Goal: Transaction & Acquisition: Download file/media

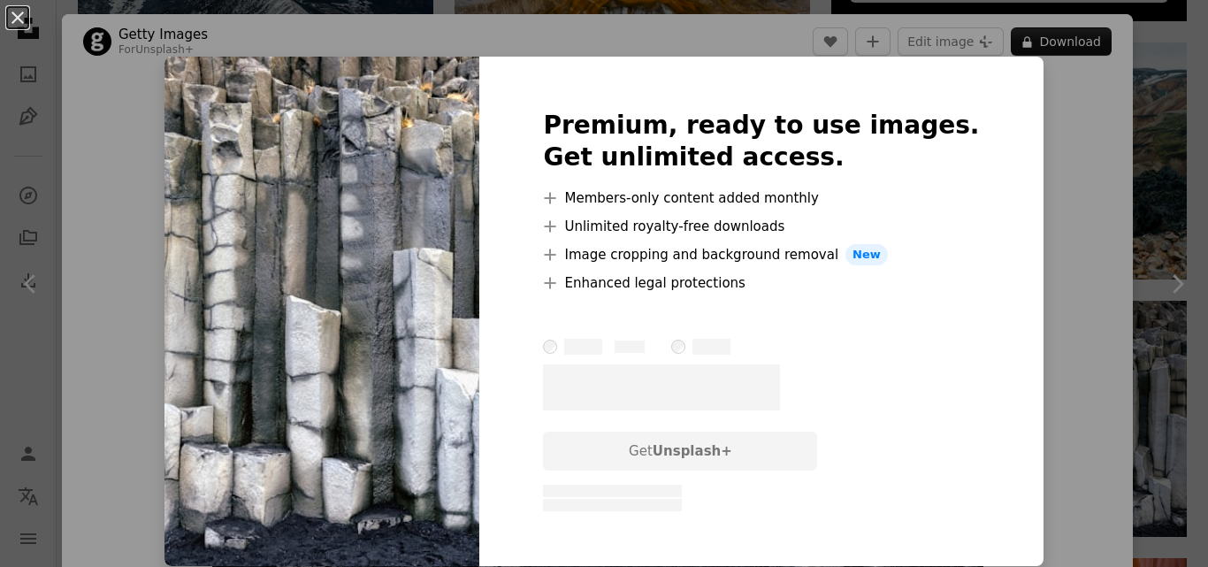
scroll to position [148, 0]
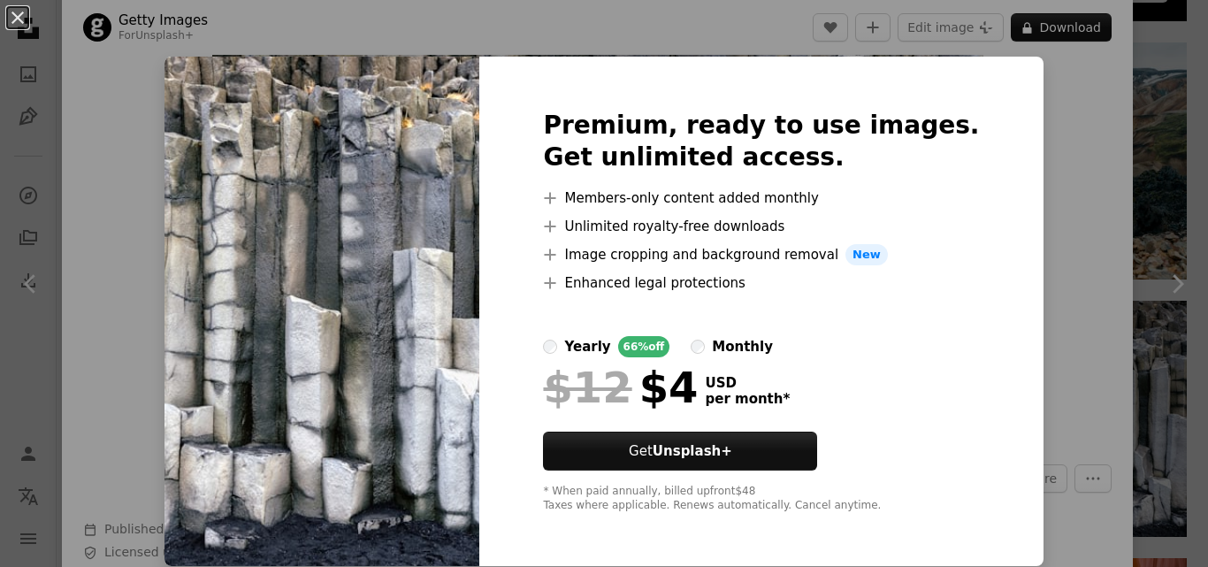
click at [1027, 175] on div "An X shape Premium, ready to use images. Get unlimited access. A plus sign Memb…" at bounding box center [604, 283] width 1208 height 567
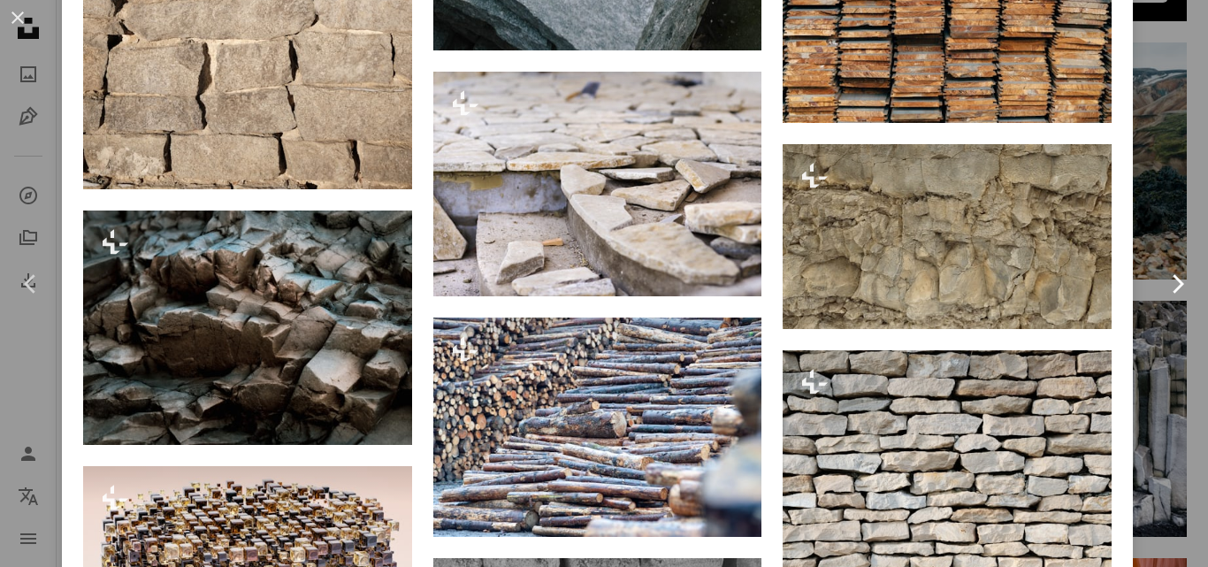
scroll to position [1769, 0]
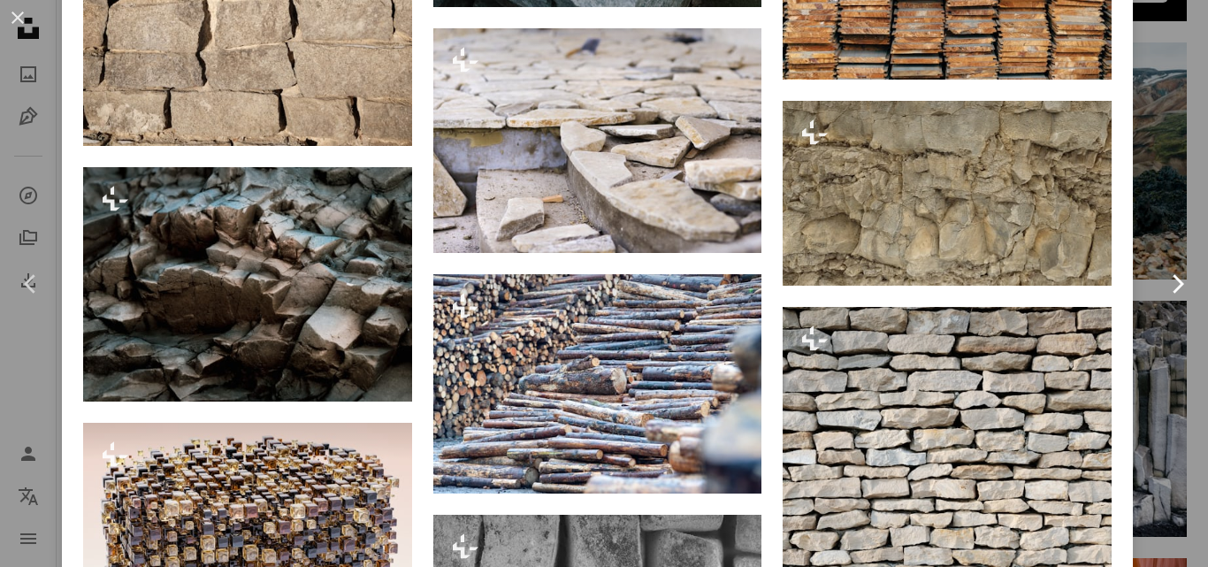
click at [1152, 204] on link "Chevron right" at bounding box center [1177, 284] width 62 height 170
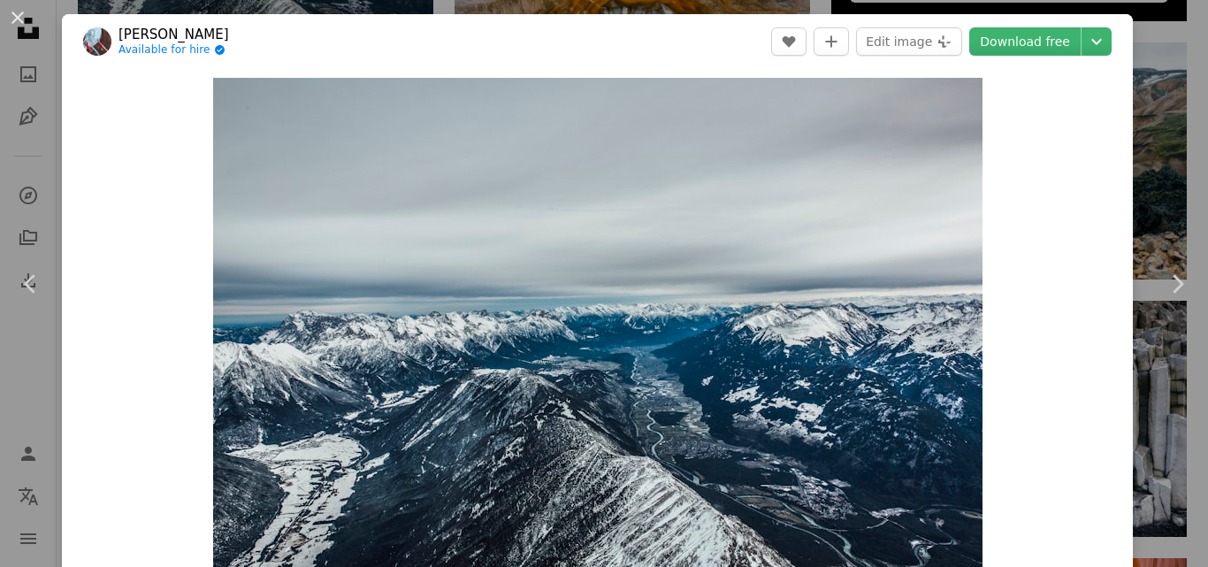
click at [1137, 87] on div "An X shape Chevron left Chevron right [PERSON_NAME] Available for hire A checkm…" at bounding box center [604, 283] width 1208 height 567
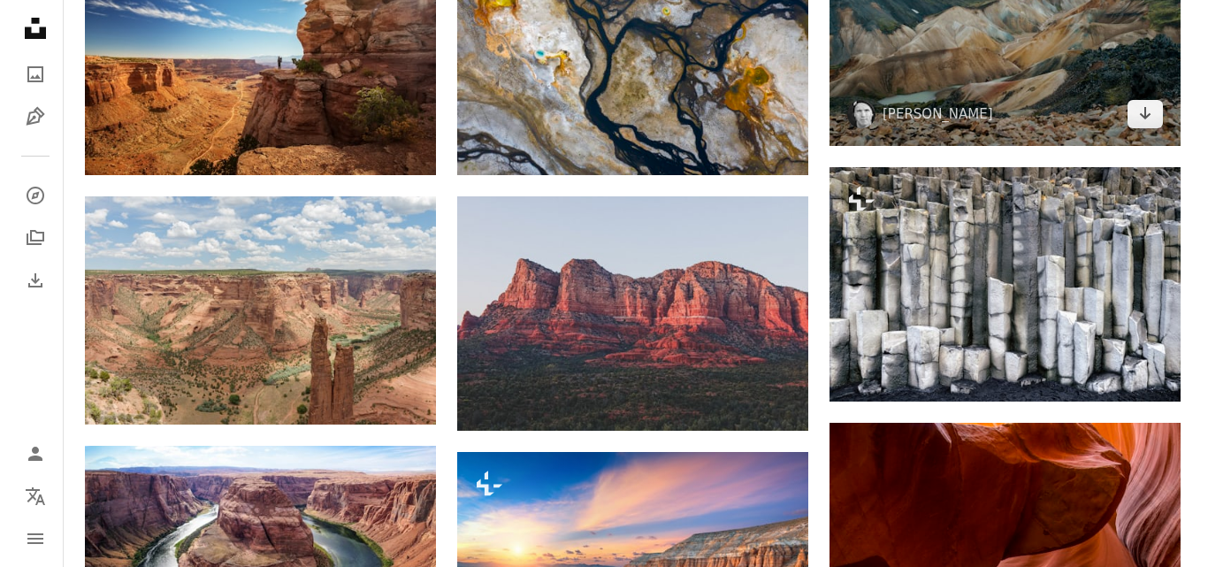
scroll to position [884, 0]
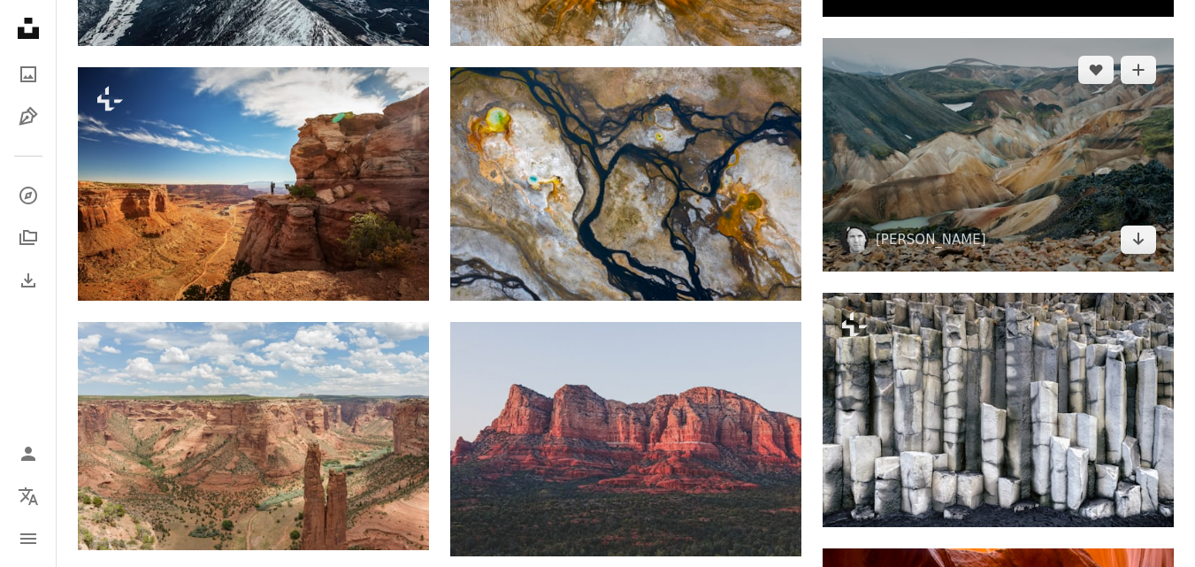
click at [995, 199] on img at bounding box center [998, 154] width 351 height 233
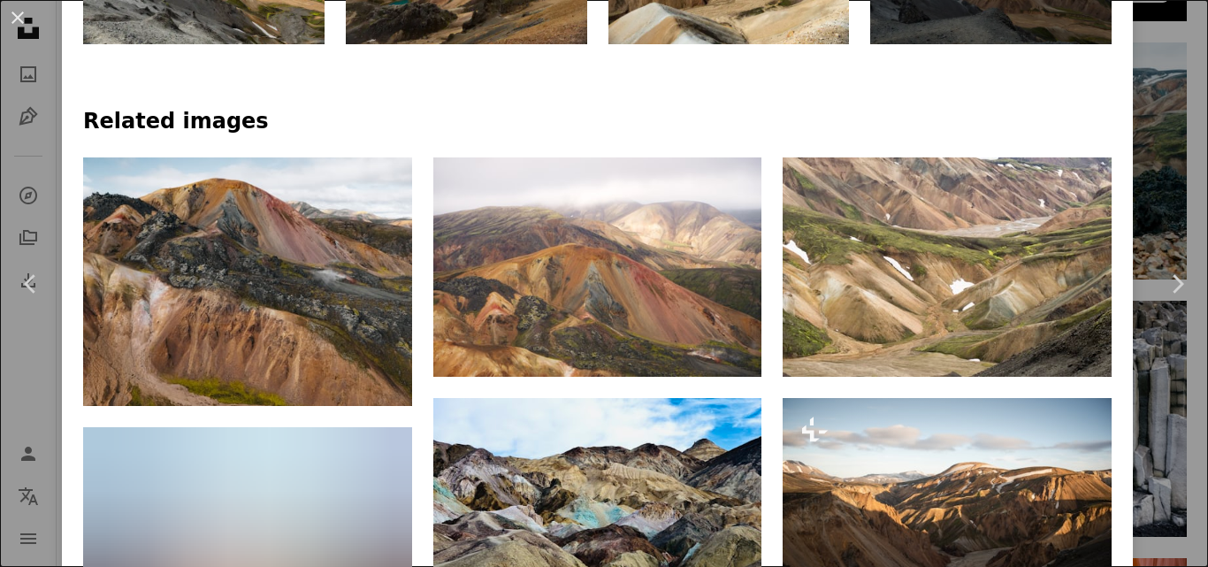
scroll to position [1179, 0]
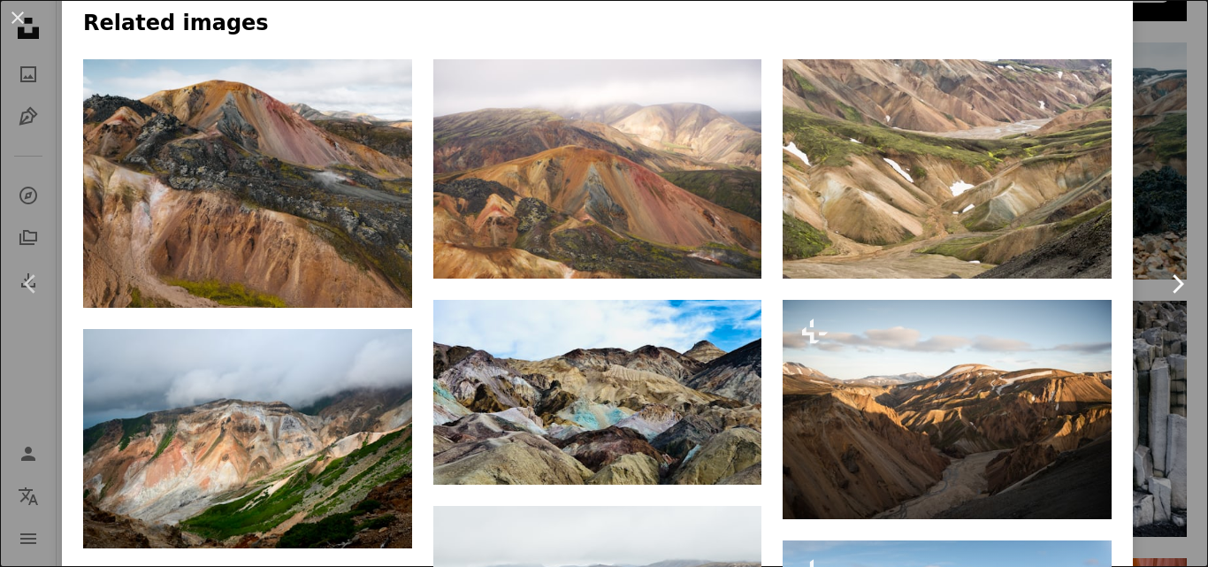
click at [1147, 262] on link "Chevron right" at bounding box center [1177, 284] width 62 height 170
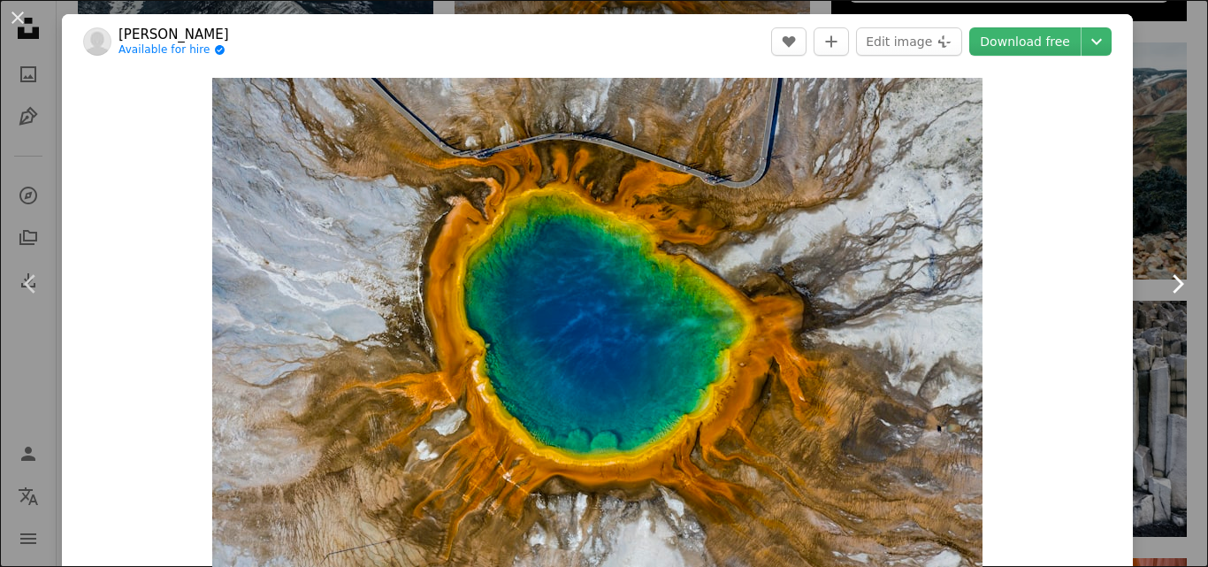
click at [1152, 224] on link "Chevron right" at bounding box center [1177, 284] width 62 height 170
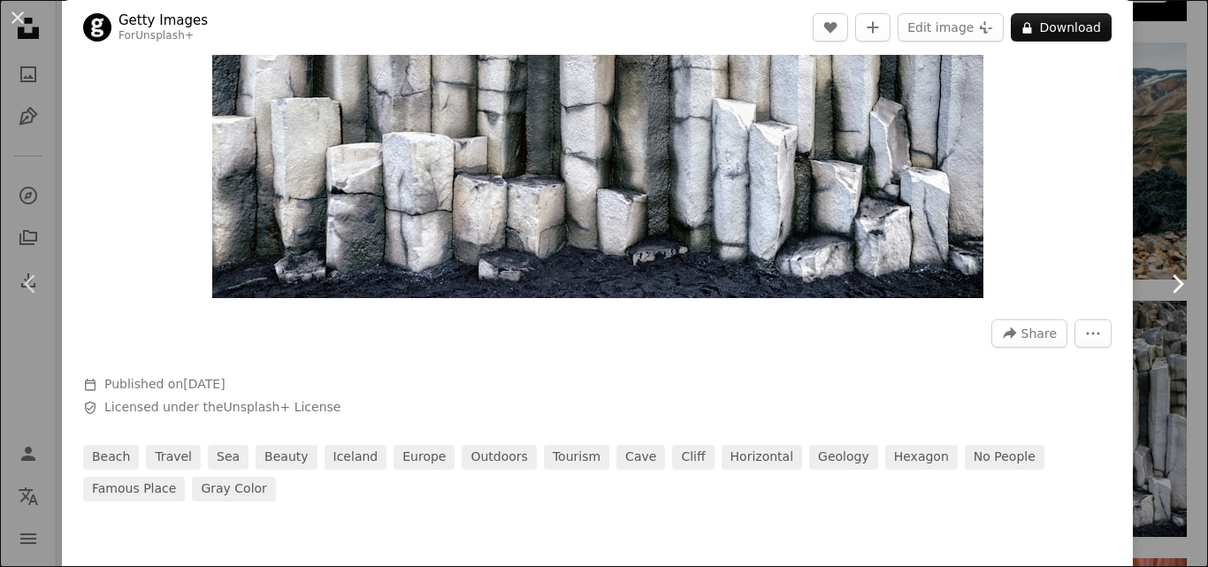
scroll to position [295, 0]
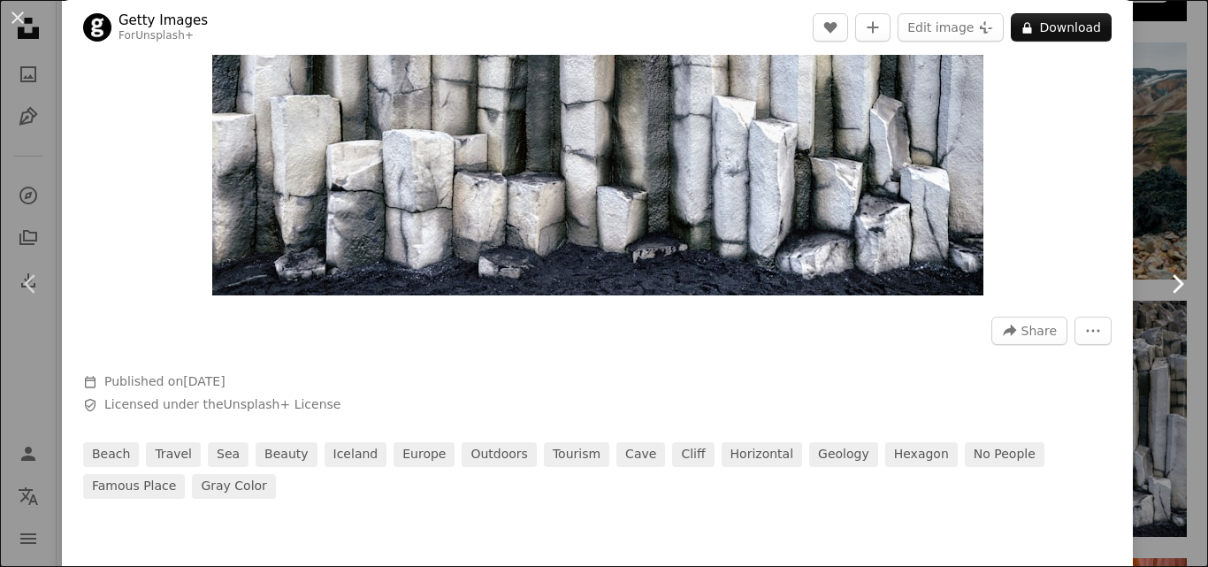
click at [1154, 268] on link "Chevron right" at bounding box center [1177, 284] width 62 height 170
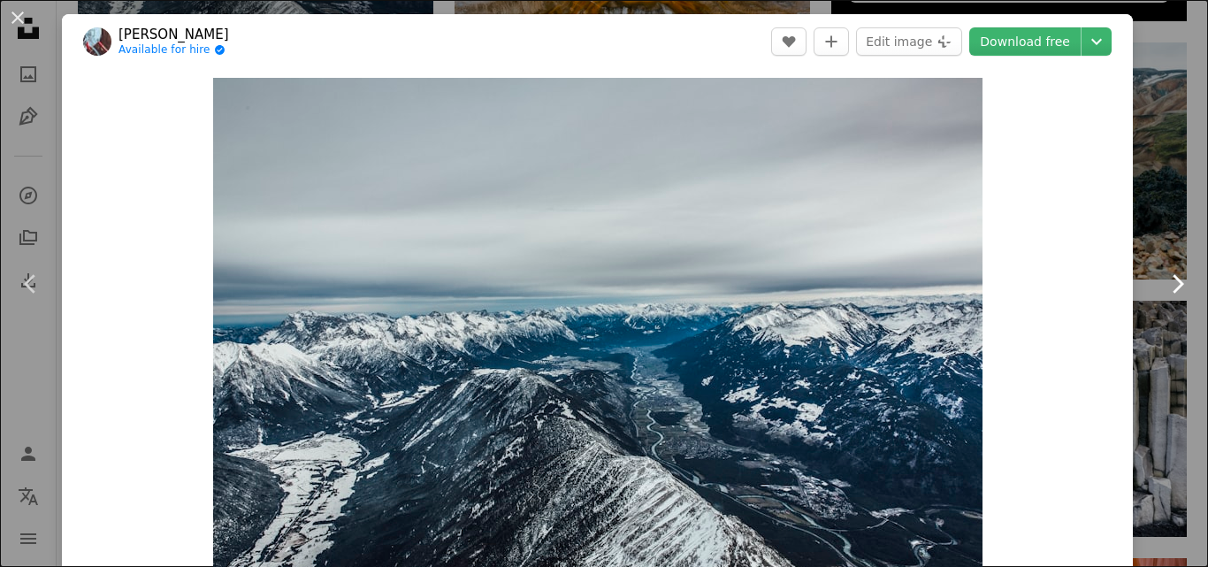
click at [1163, 271] on icon "Chevron right" at bounding box center [1177, 284] width 28 height 28
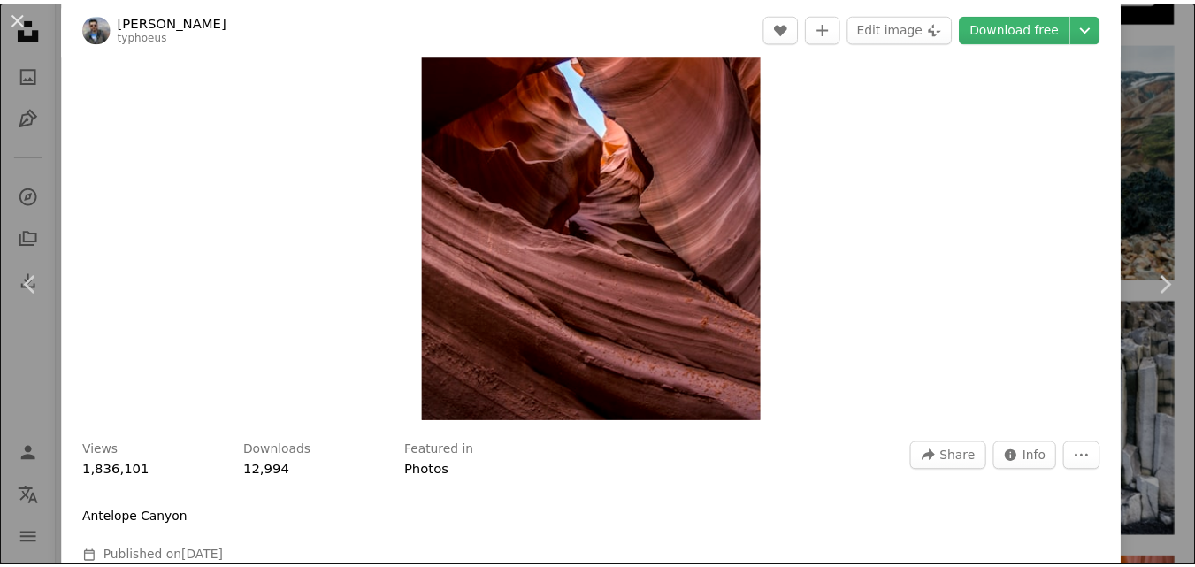
scroll to position [442, 0]
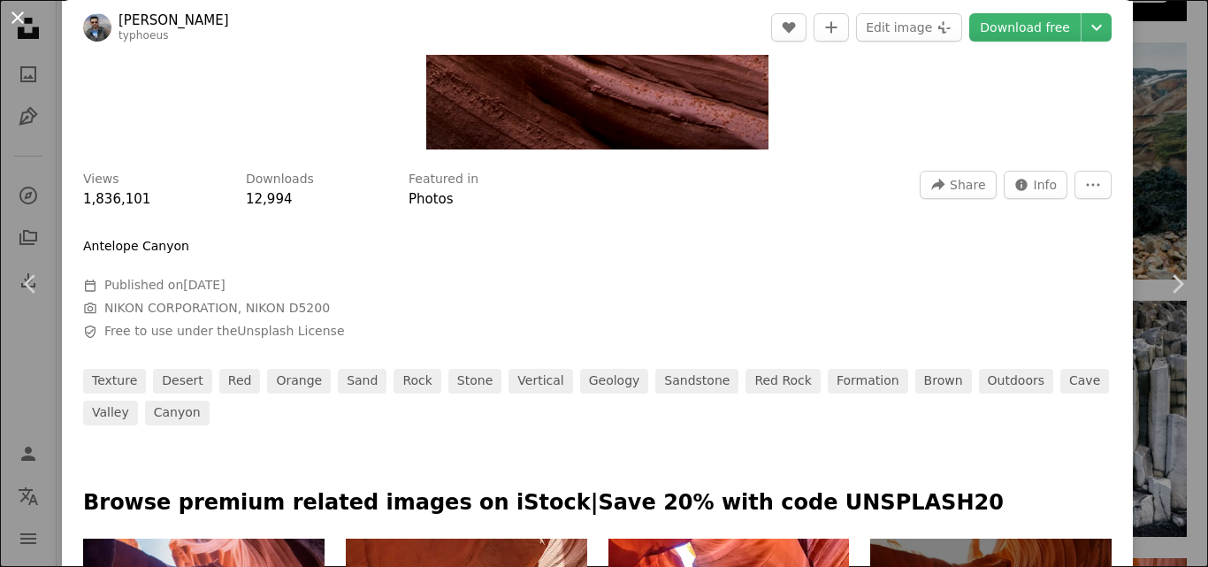
click at [21, 27] on button "An X shape" at bounding box center [17, 17] width 21 height 21
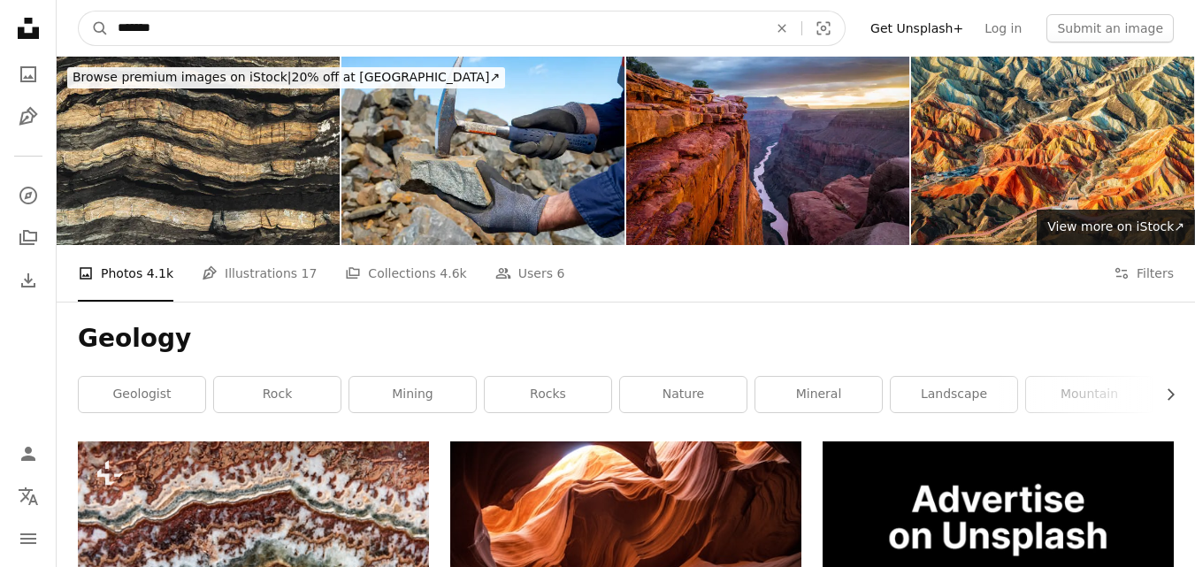
click at [322, 37] on input "*******" at bounding box center [436, 28] width 654 height 34
type input "**********"
click button "A magnifying glass" at bounding box center [94, 28] width 30 height 34
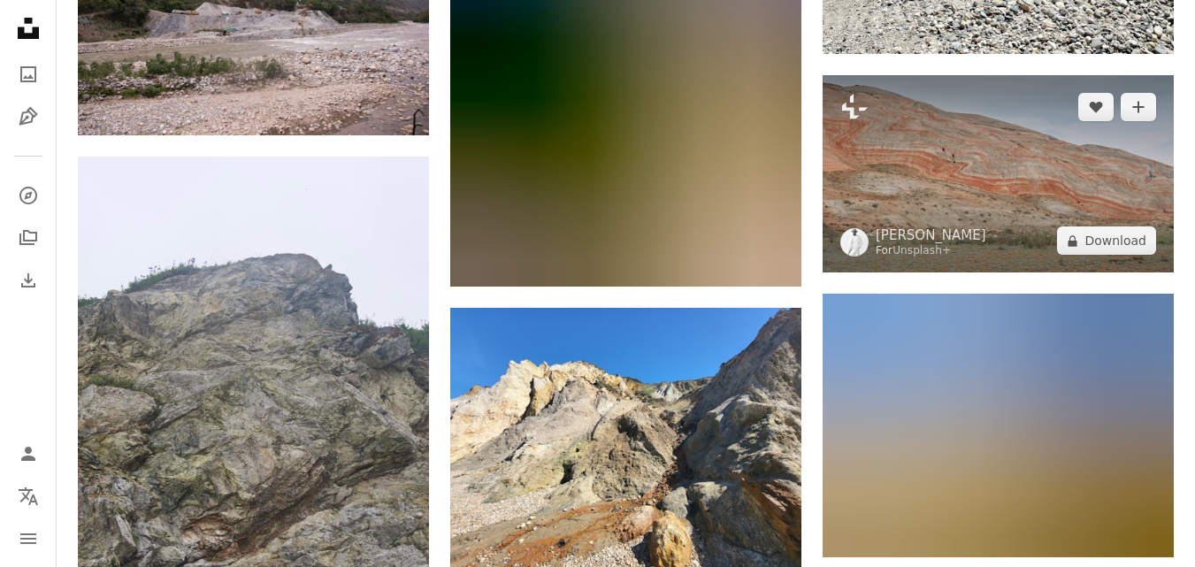
scroll to position [1769, 0]
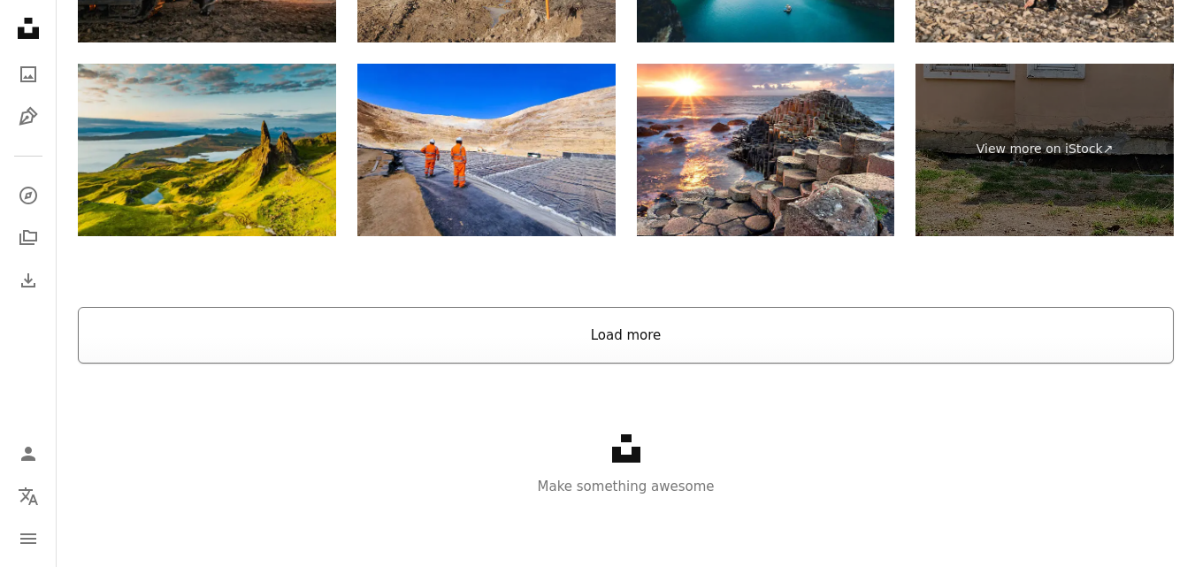
click at [647, 343] on button "Load more" at bounding box center [626, 335] width 1096 height 57
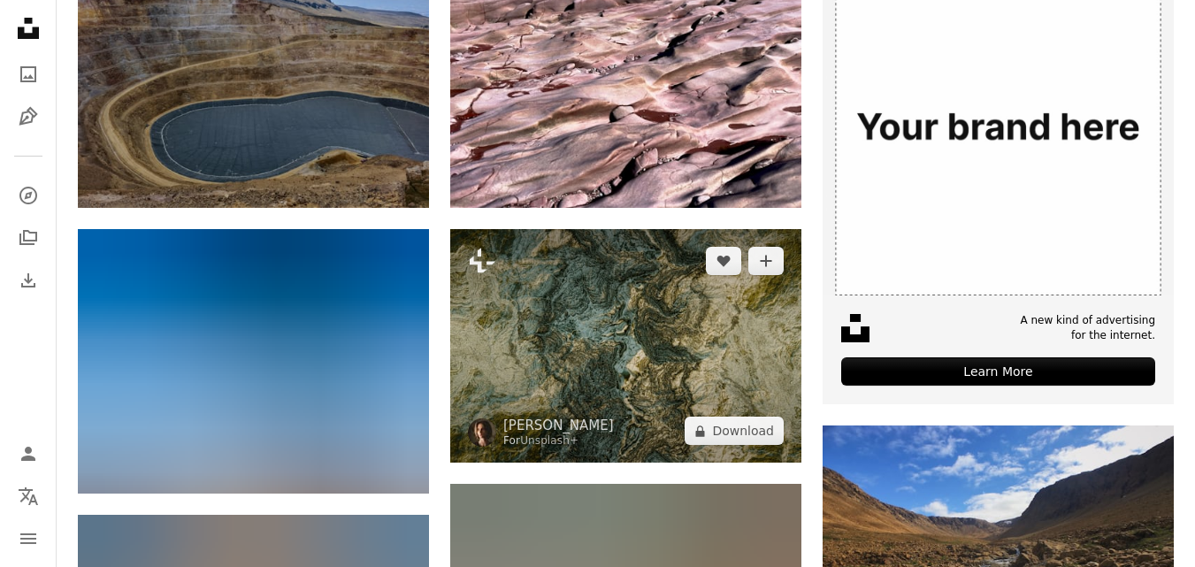
scroll to position [0, 0]
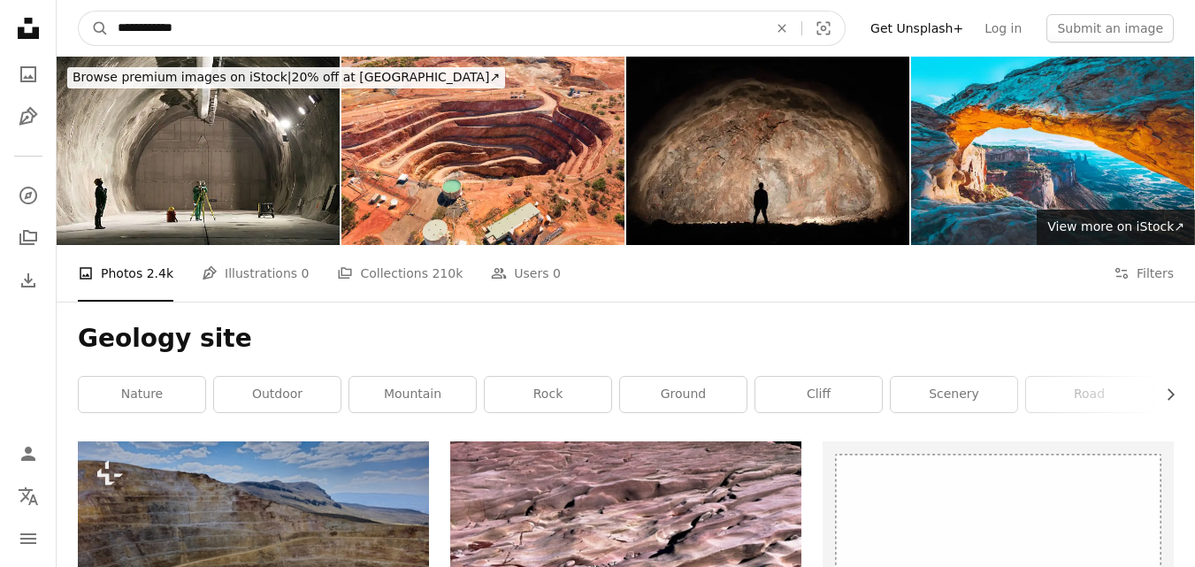
click at [164, 32] on input "**********" at bounding box center [436, 28] width 654 height 34
type input "**********"
click at [79, 11] on button "A magnifying glass" at bounding box center [94, 28] width 30 height 34
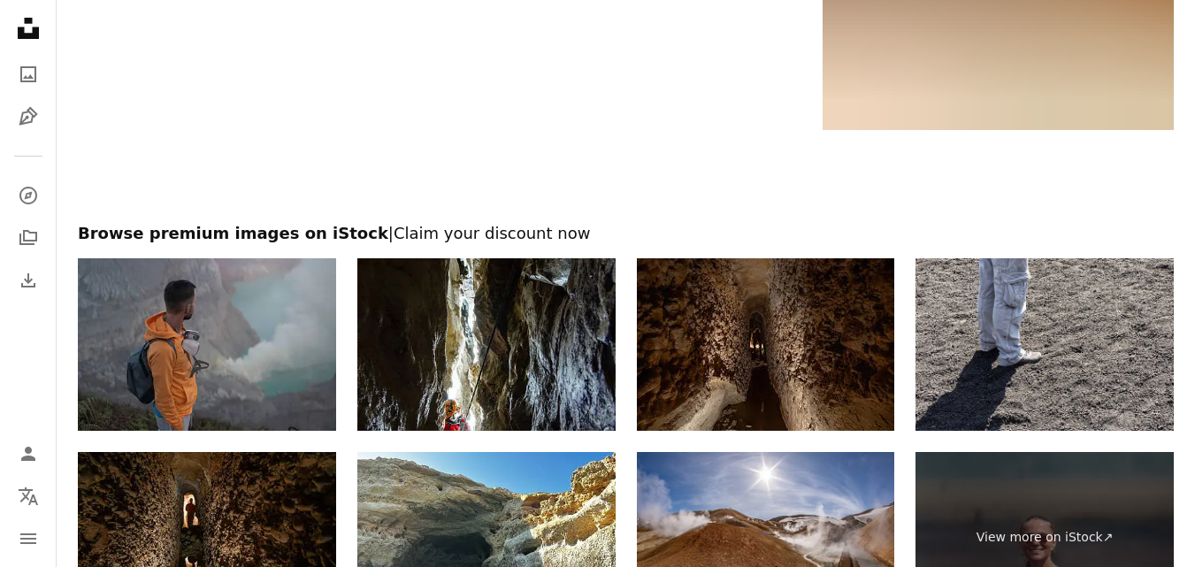
scroll to position [2948, 0]
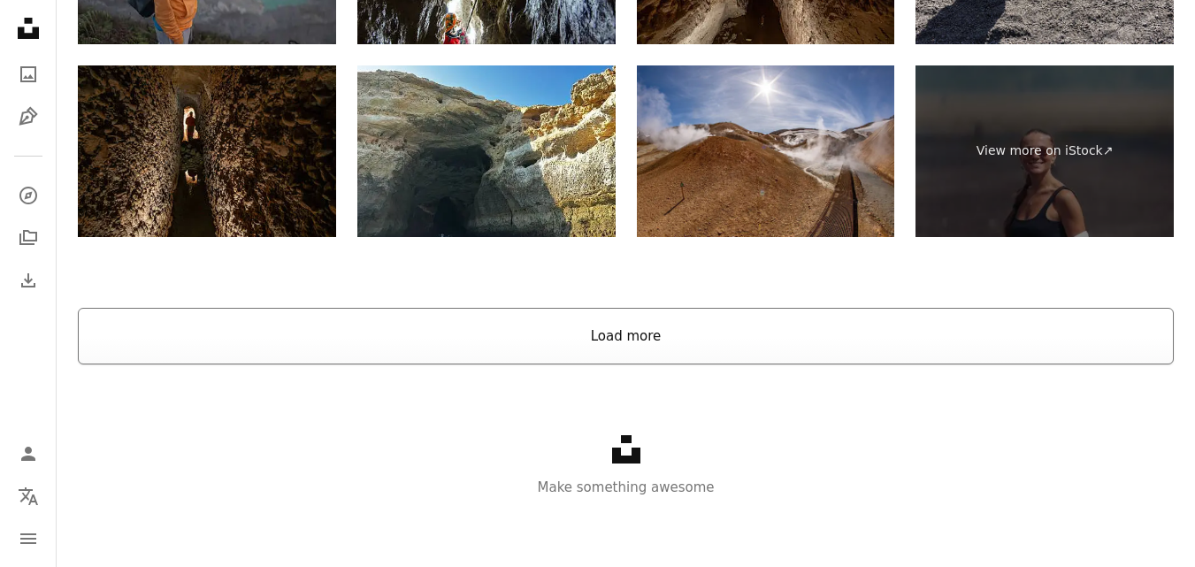
click at [779, 326] on button "Load more" at bounding box center [626, 336] width 1096 height 57
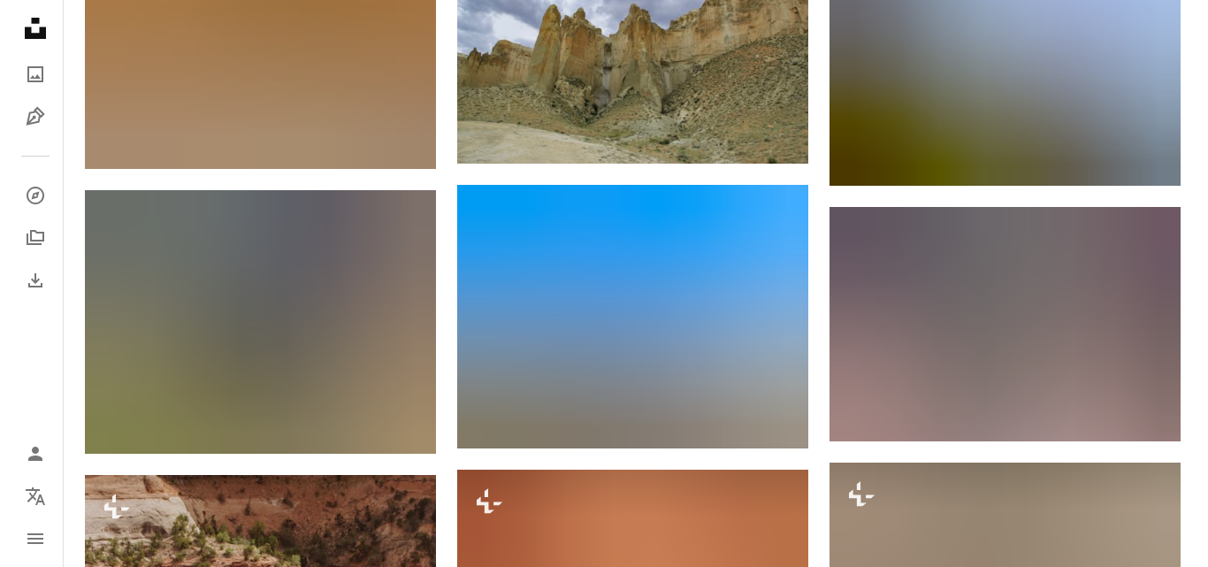
scroll to position [12894, 0]
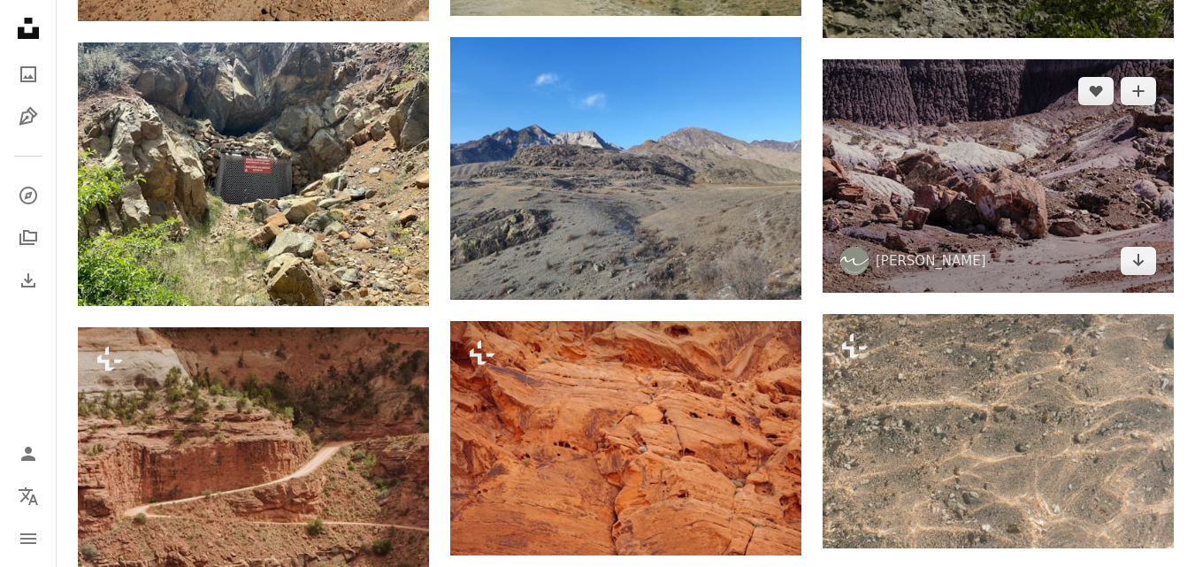
click at [928, 199] on img at bounding box center [998, 175] width 351 height 233
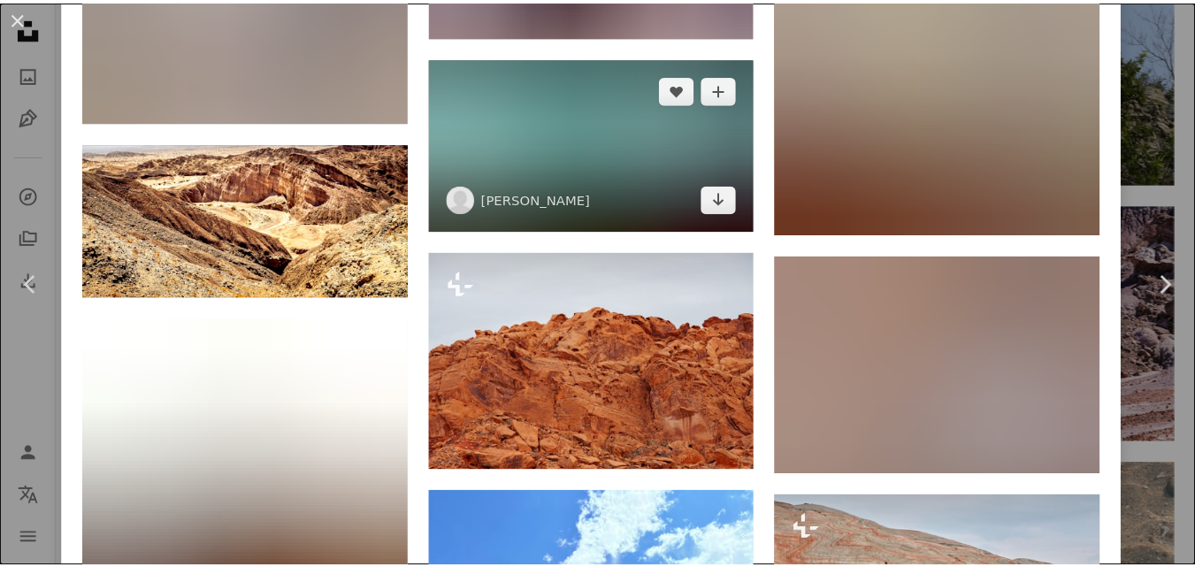
scroll to position [3243, 0]
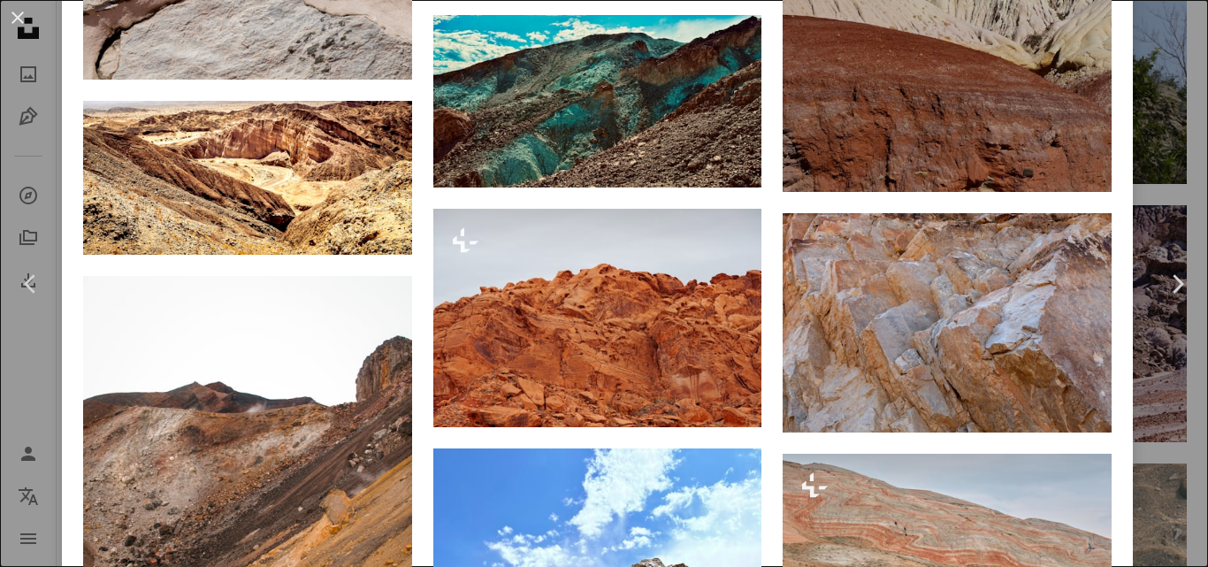
click at [1136, 133] on div "An X shape Chevron left Chevron right [PERSON_NAME] megmakesme A heart A plus s…" at bounding box center [604, 283] width 1208 height 567
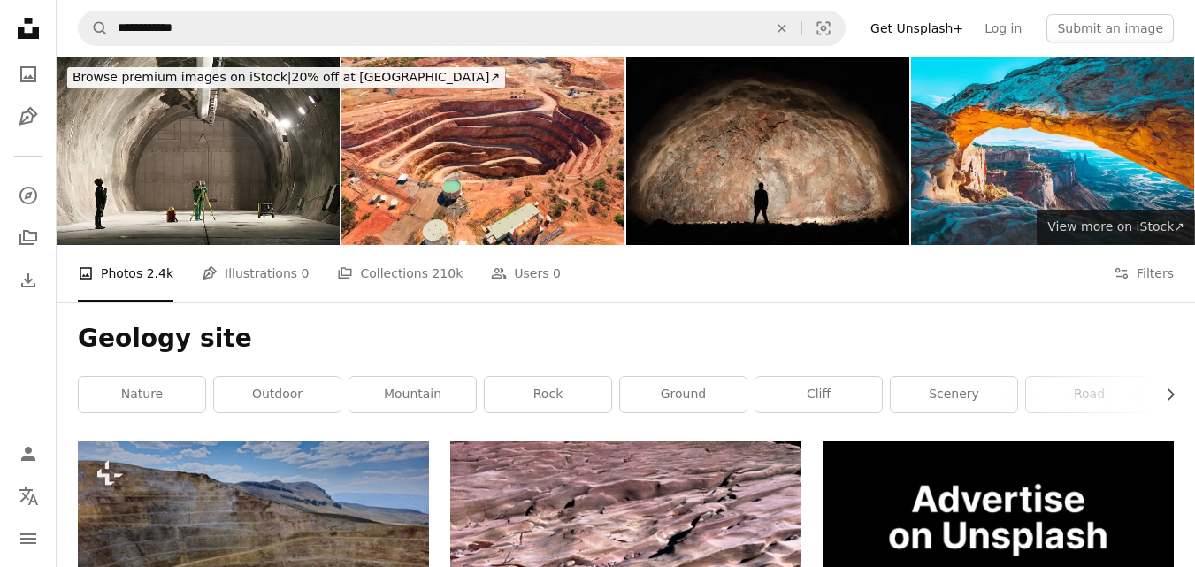
click at [1079, 213] on link "View more ↗ View more on iStock ↗" at bounding box center [1116, 227] width 158 height 35
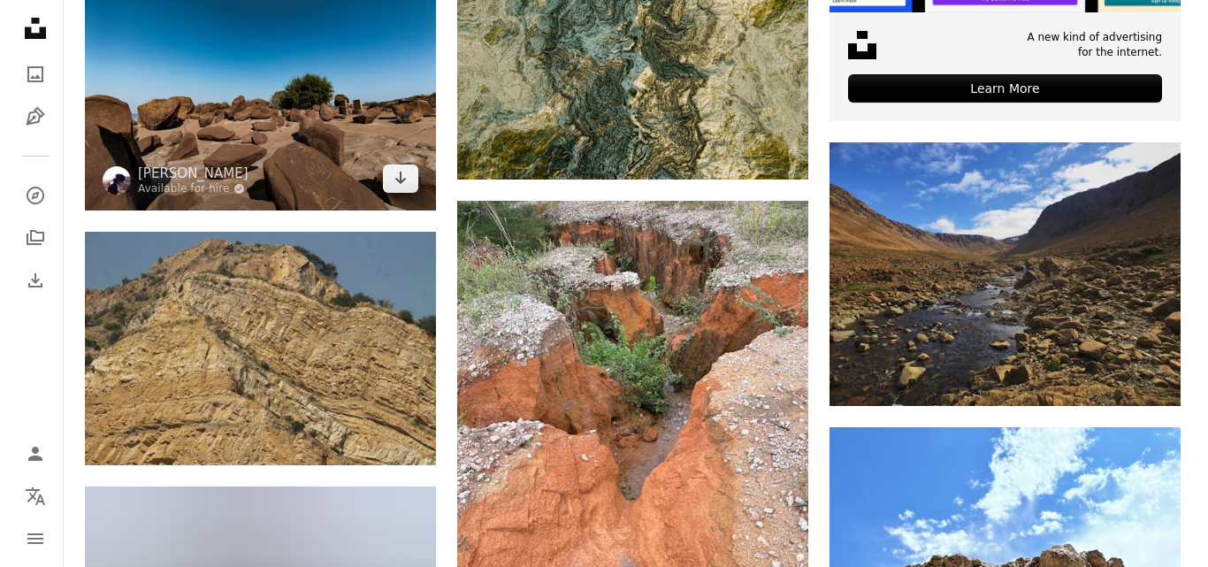
scroll to position [737, 0]
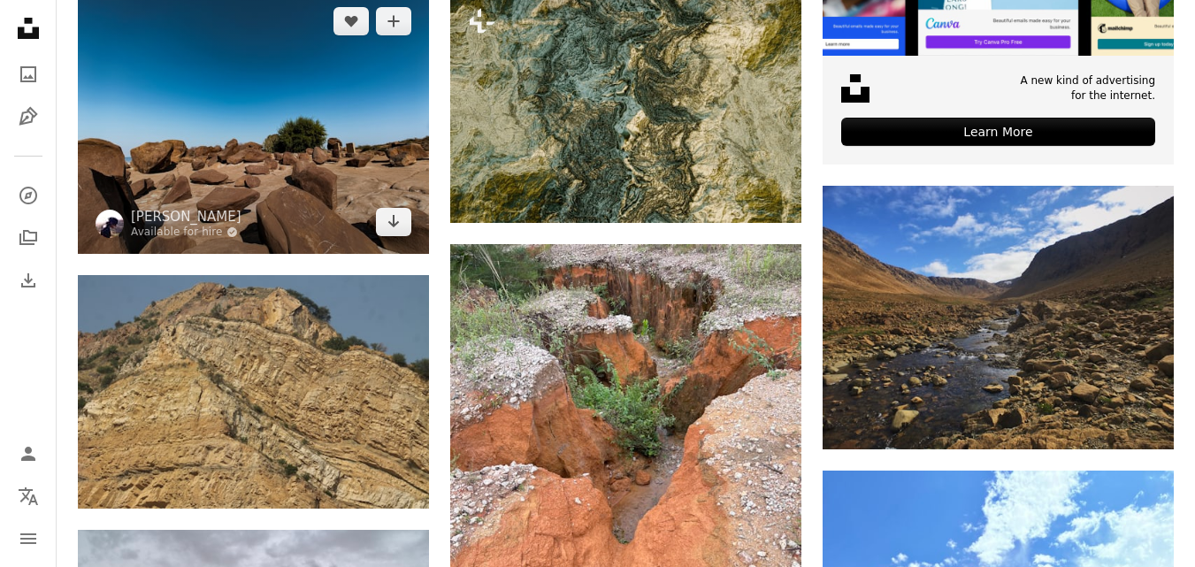
click at [328, 174] on img at bounding box center [253, 121] width 351 height 264
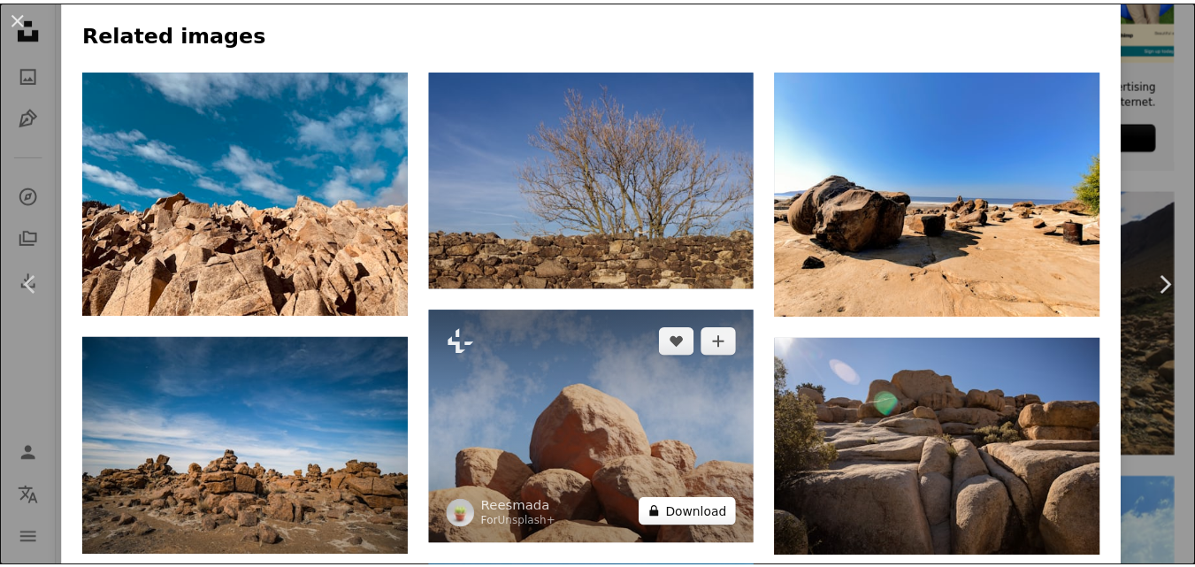
scroll to position [1474, 0]
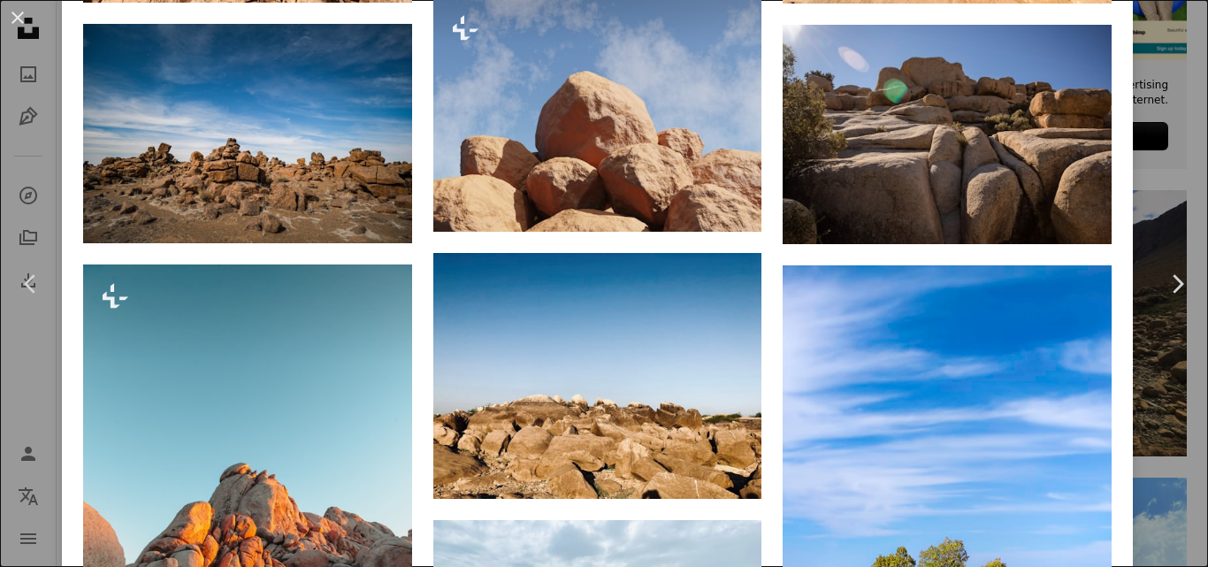
click at [1149, 134] on div "An X shape Chevron left Chevron right [PERSON_NAME] Available for hire A checkm…" at bounding box center [604, 283] width 1208 height 567
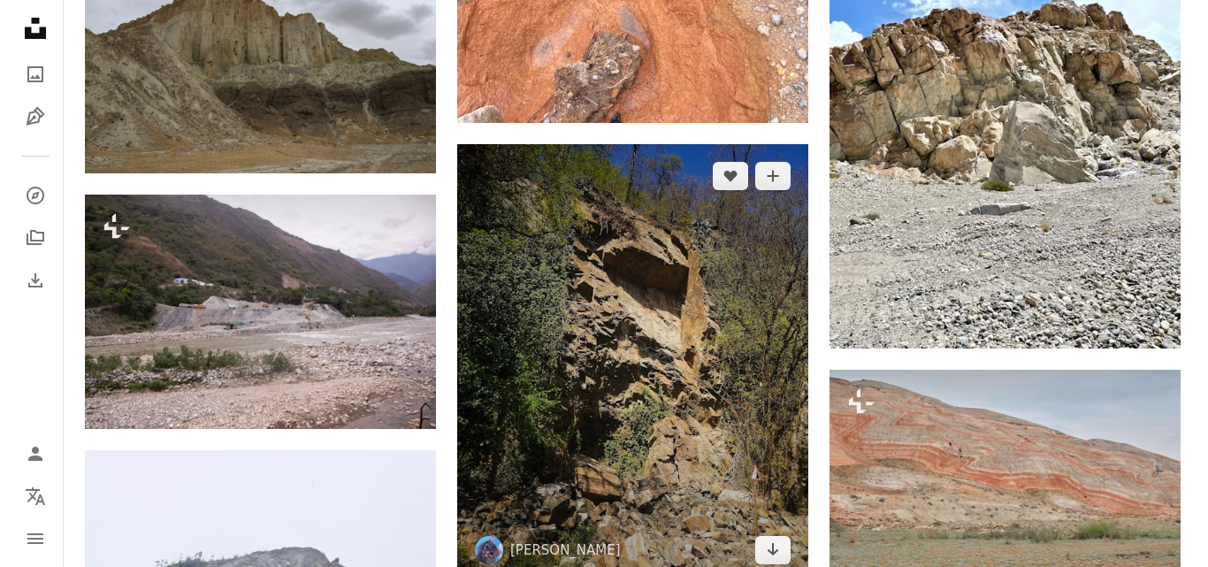
scroll to position [1032, 0]
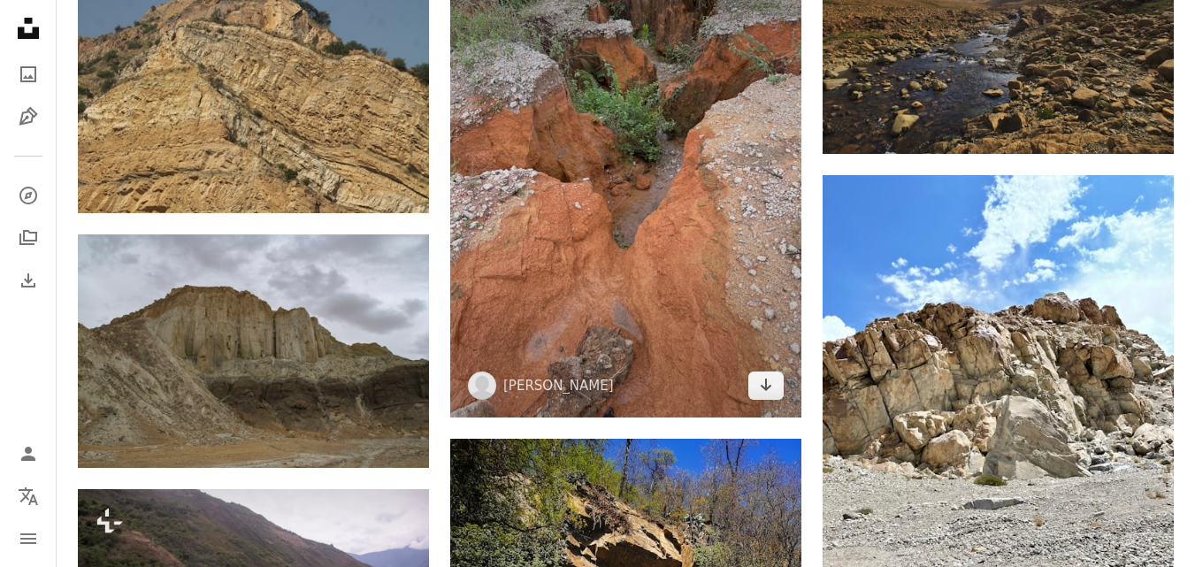
click at [659, 217] on img at bounding box center [625, 183] width 351 height 469
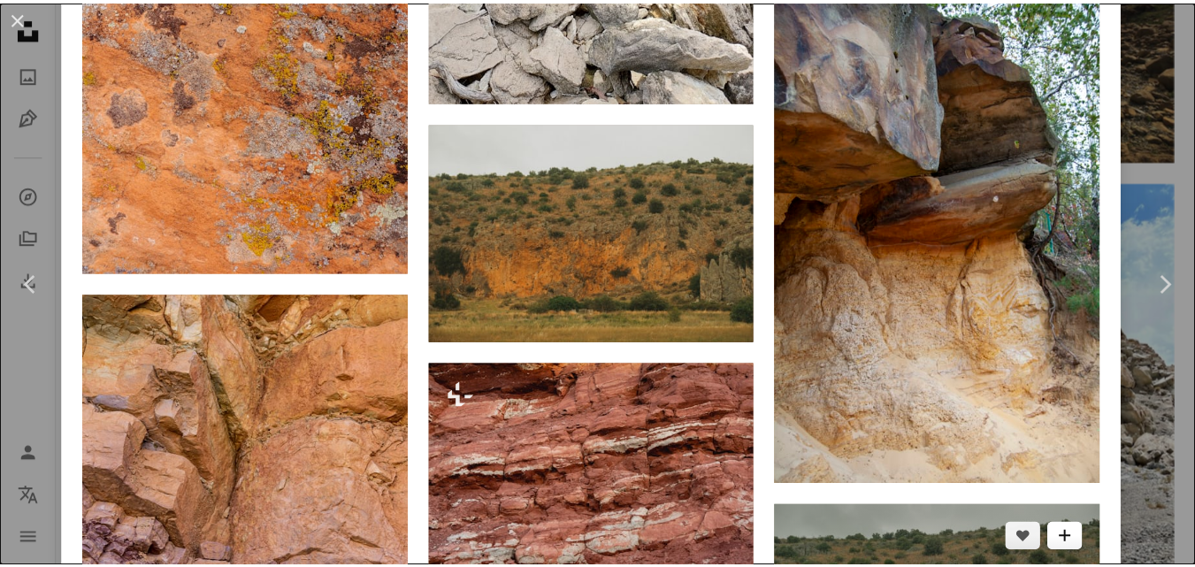
scroll to position [2653, 0]
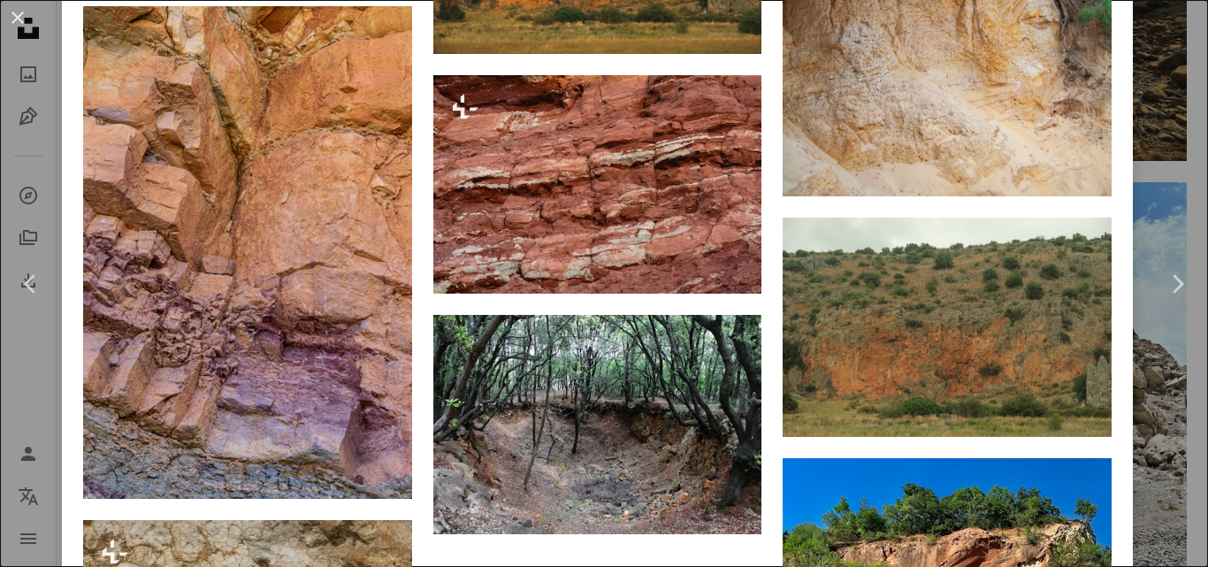
click at [1126, 221] on div "An X shape Chevron left Chevron right [PERSON_NAME] gigi_8100 A heart A plus si…" at bounding box center [604, 283] width 1208 height 567
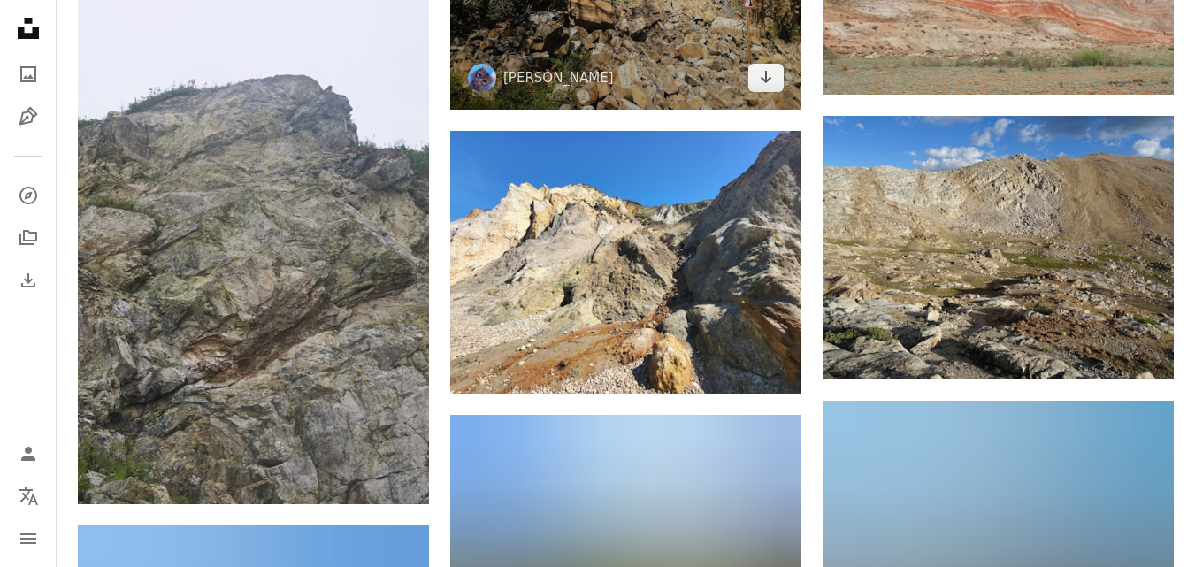
scroll to position [1917, 0]
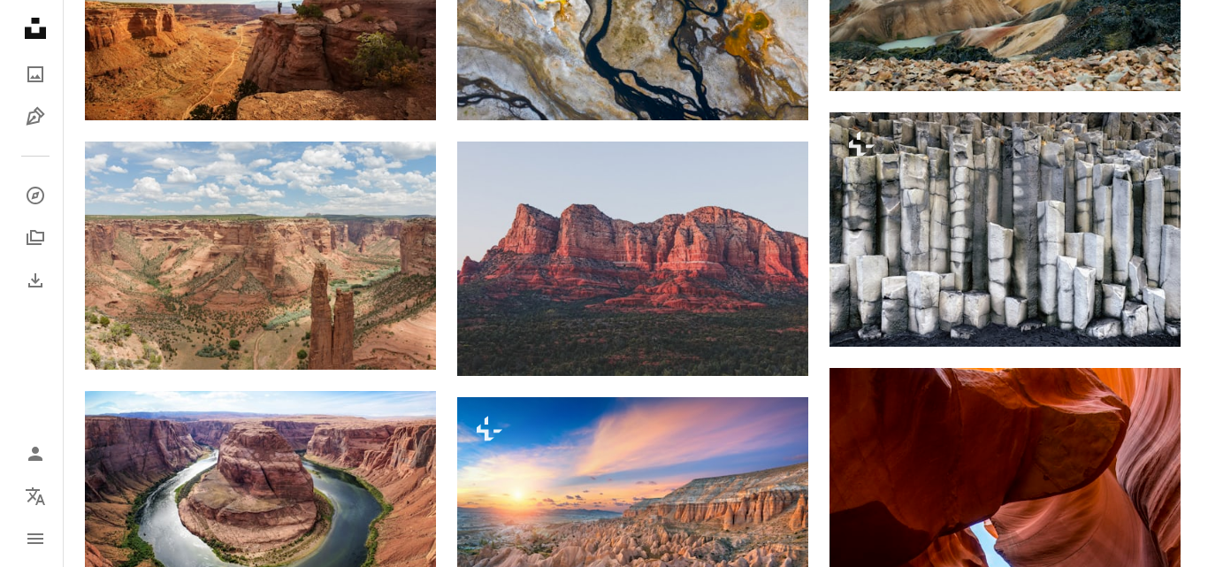
scroll to position [1179, 0]
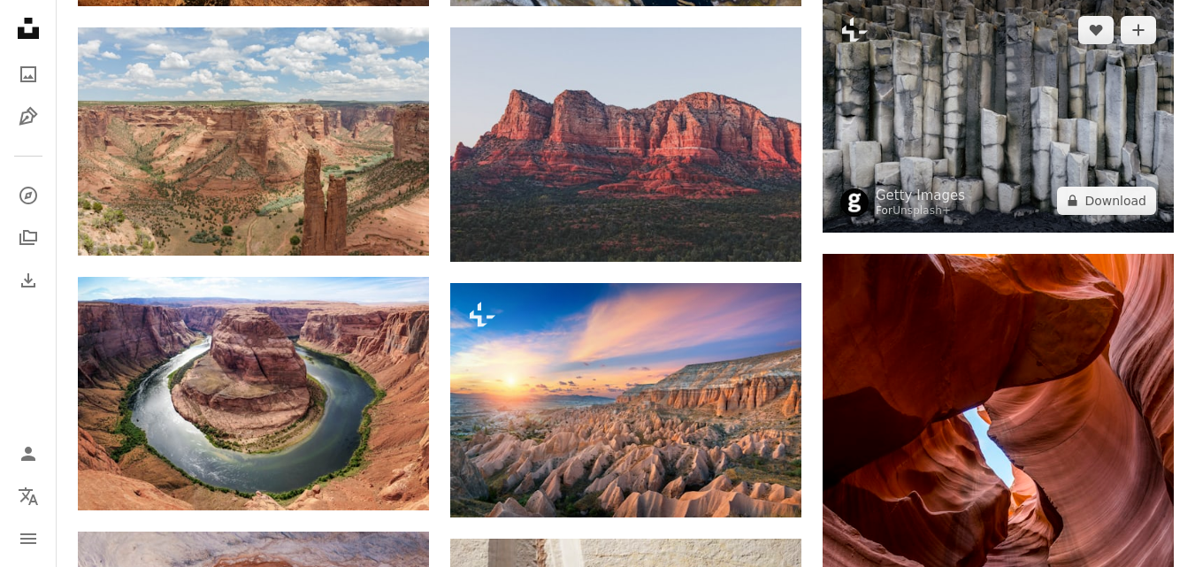
click at [937, 157] on img at bounding box center [998, 114] width 351 height 233
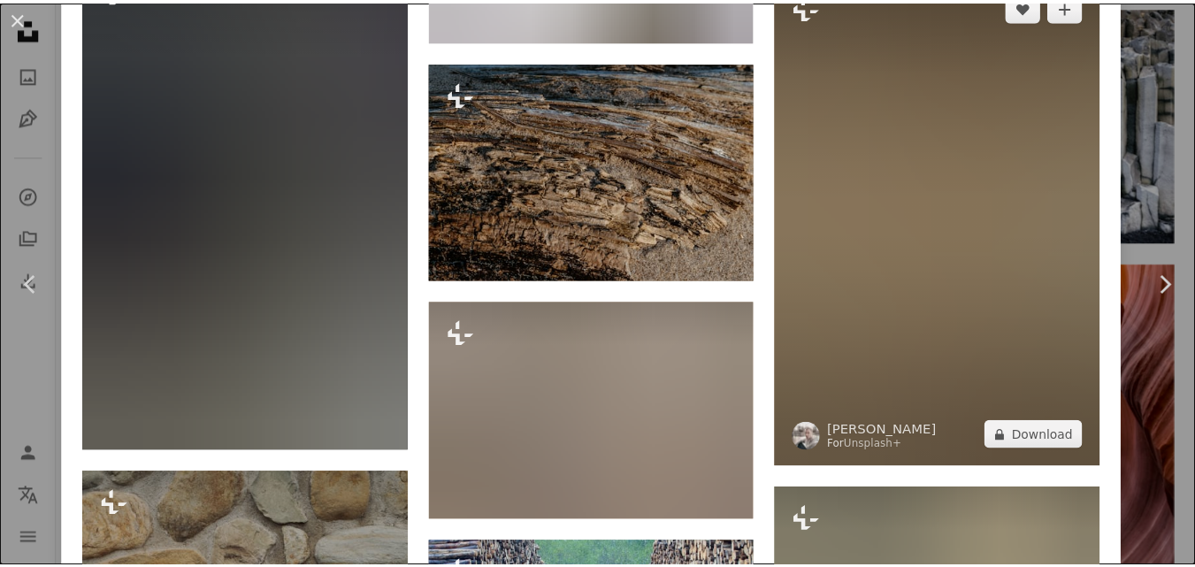
scroll to position [5455, 0]
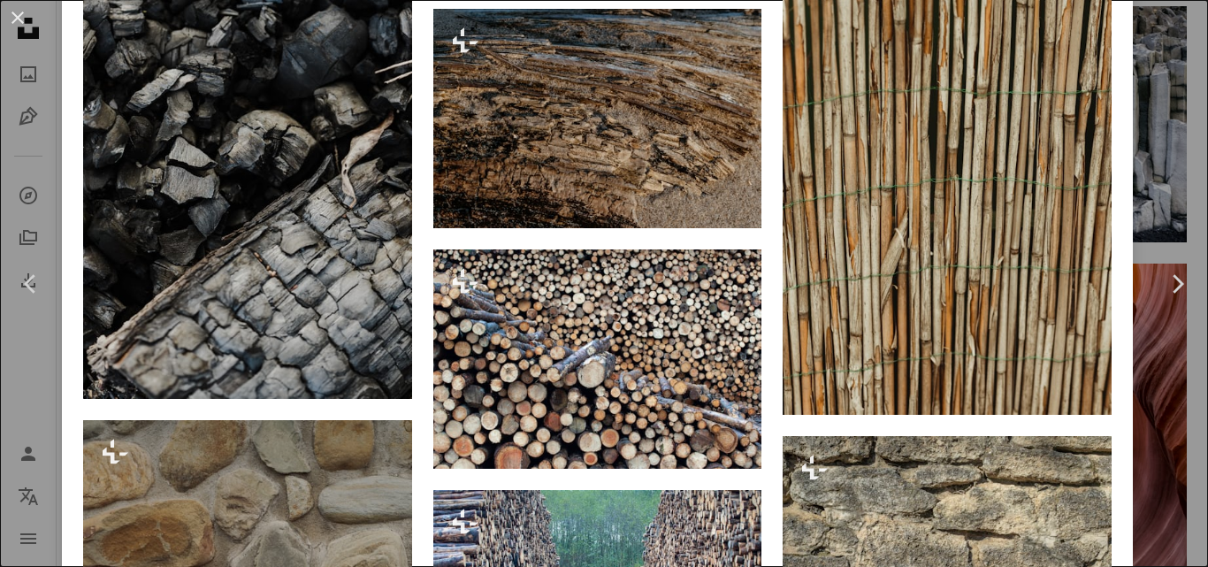
click at [1137, 193] on div "An X shape Chevron left Chevron right Getty Images For Unsplash+ A heart A plus…" at bounding box center [604, 283] width 1208 height 567
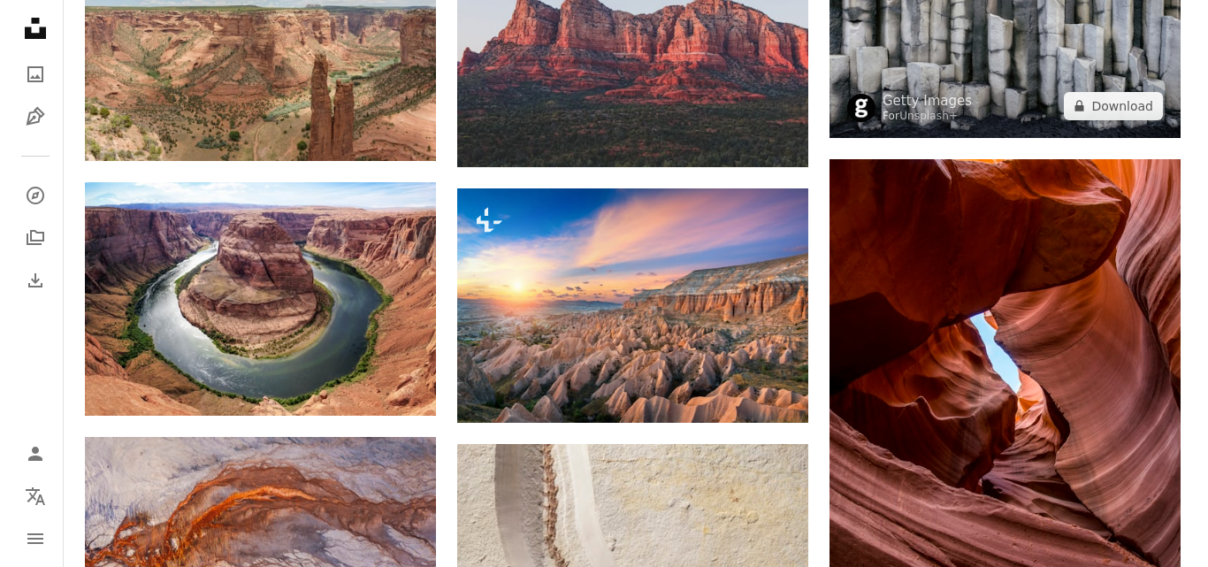
scroll to position [1621, 0]
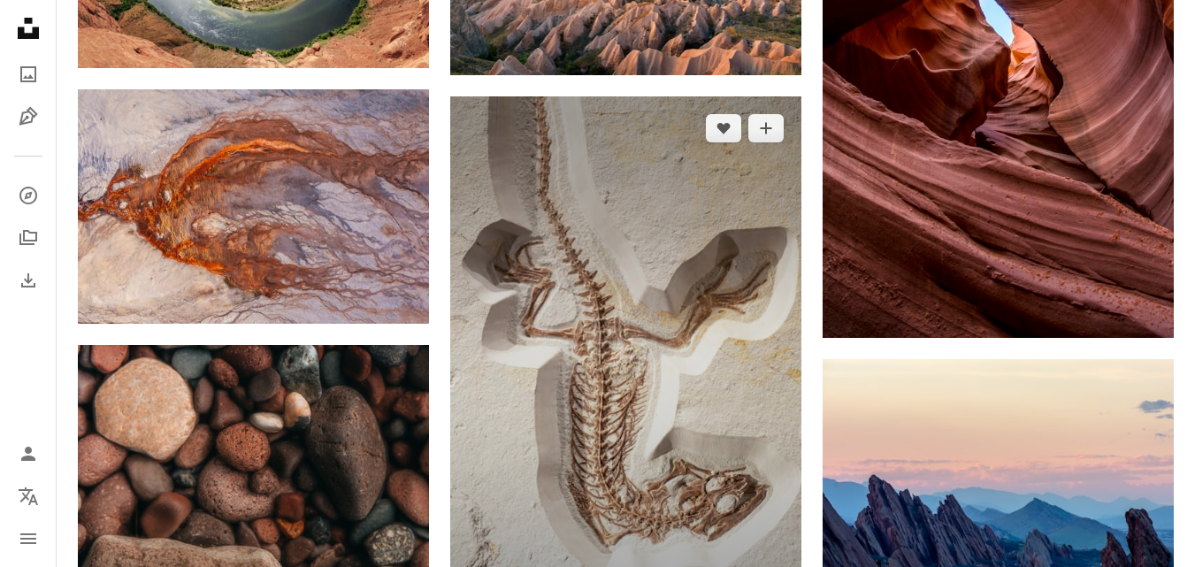
click at [652, 243] on img at bounding box center [625, 359] width 351 height 527
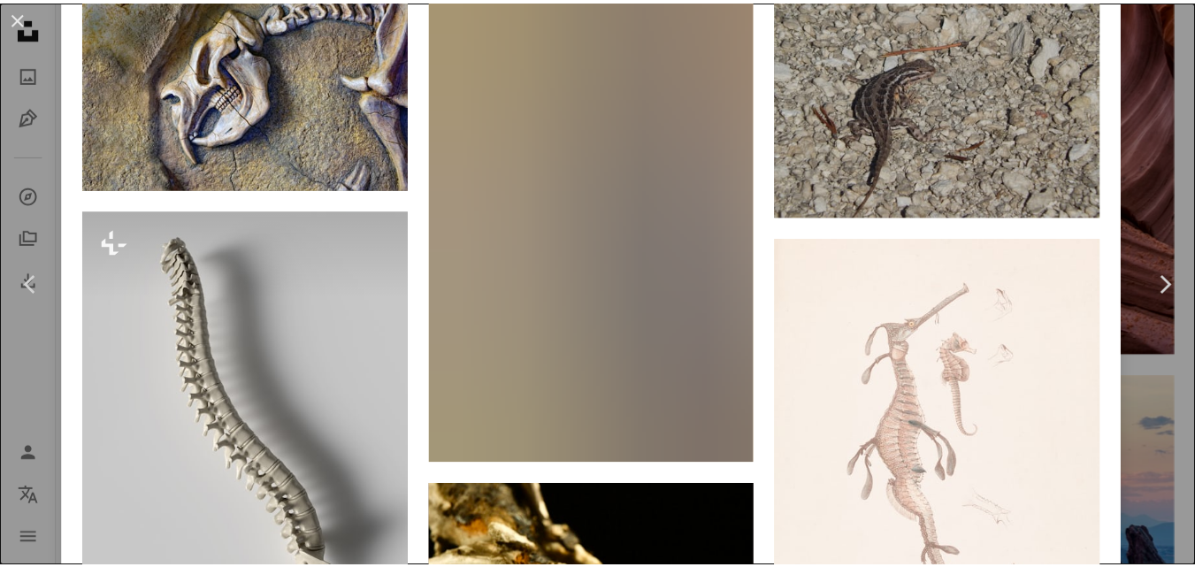
scroll to position [1475, 0]
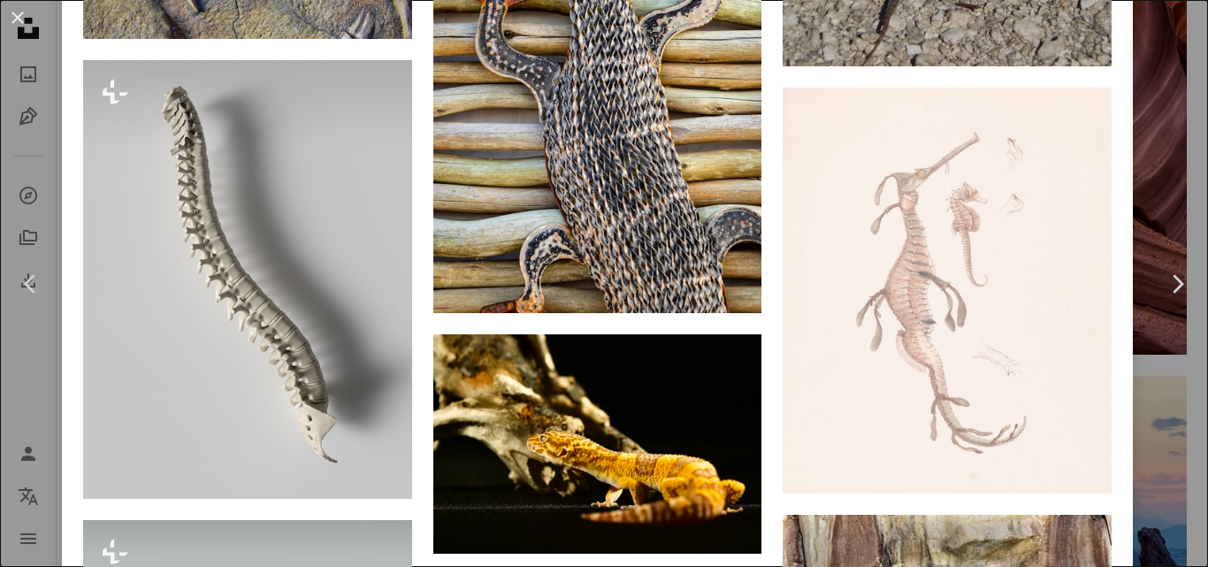
click at [1160, 181] on div "An X shape Chevron left Chevron right [PERSON_NAME] Available for hire A checkm…" at bounding box center [604, 283] width 1208 height 567
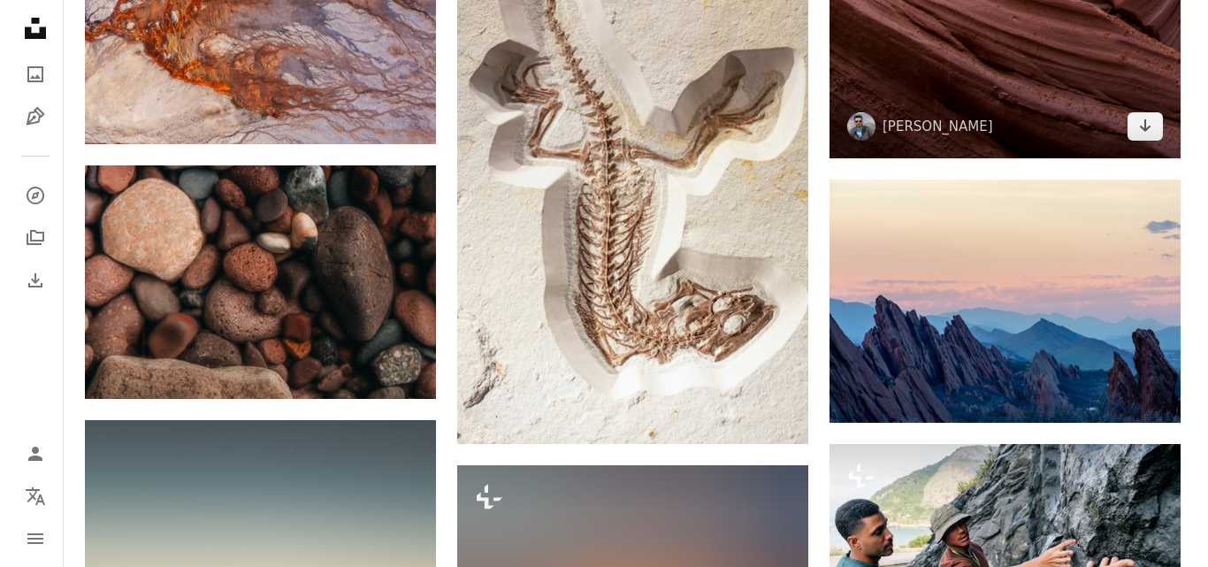
scroll to position [1917, 0]
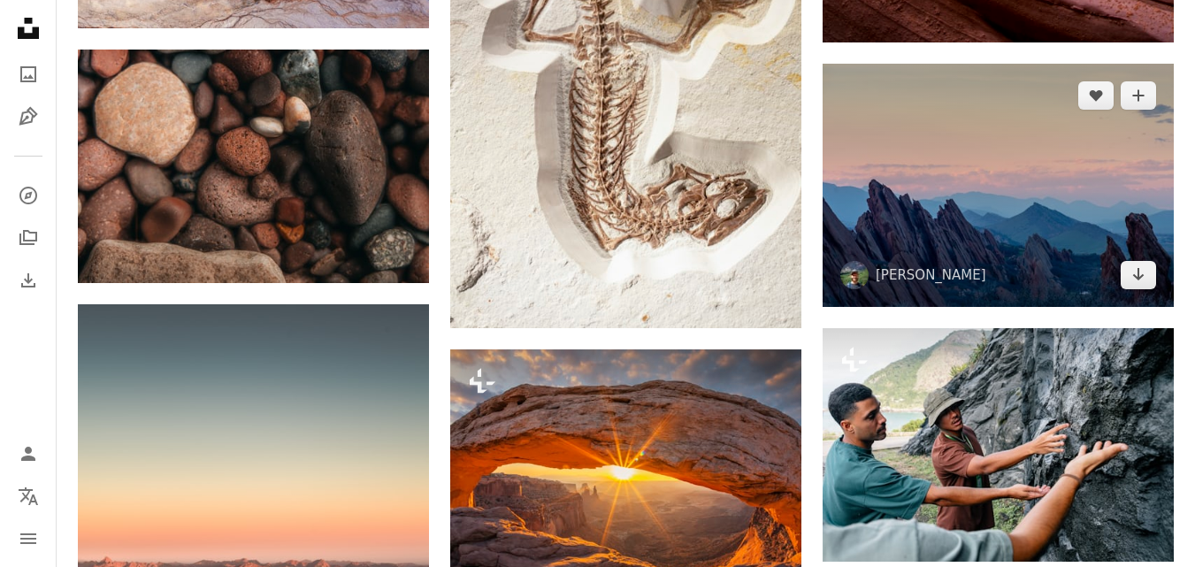
click at [974, 254] on img at bounding box center [998, 185] width 351 height 243
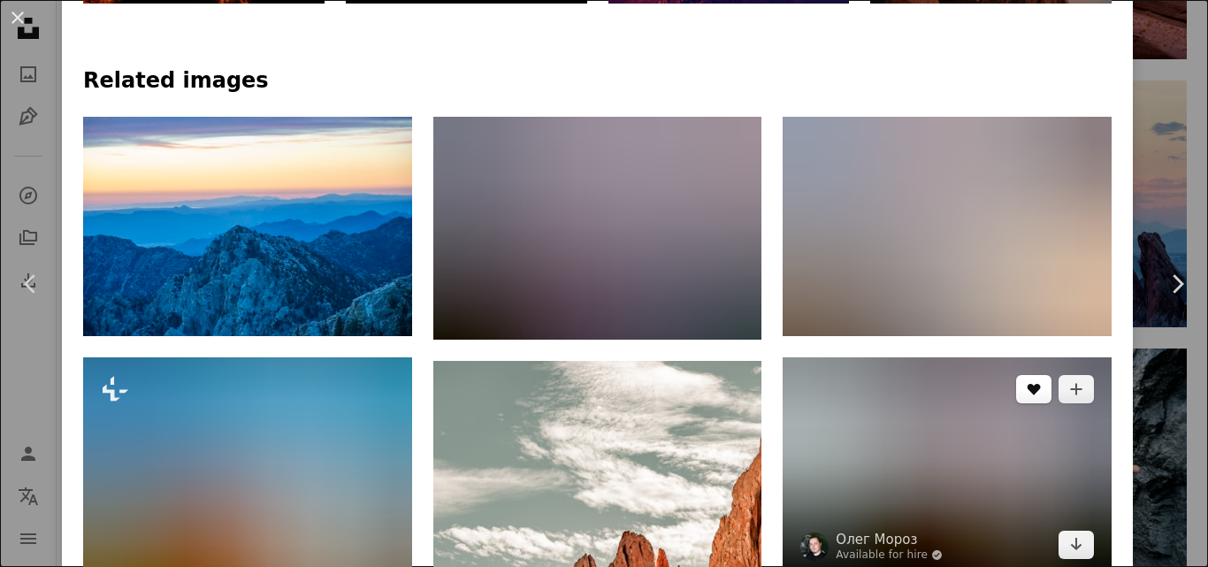
scroll to position [1179, 0]
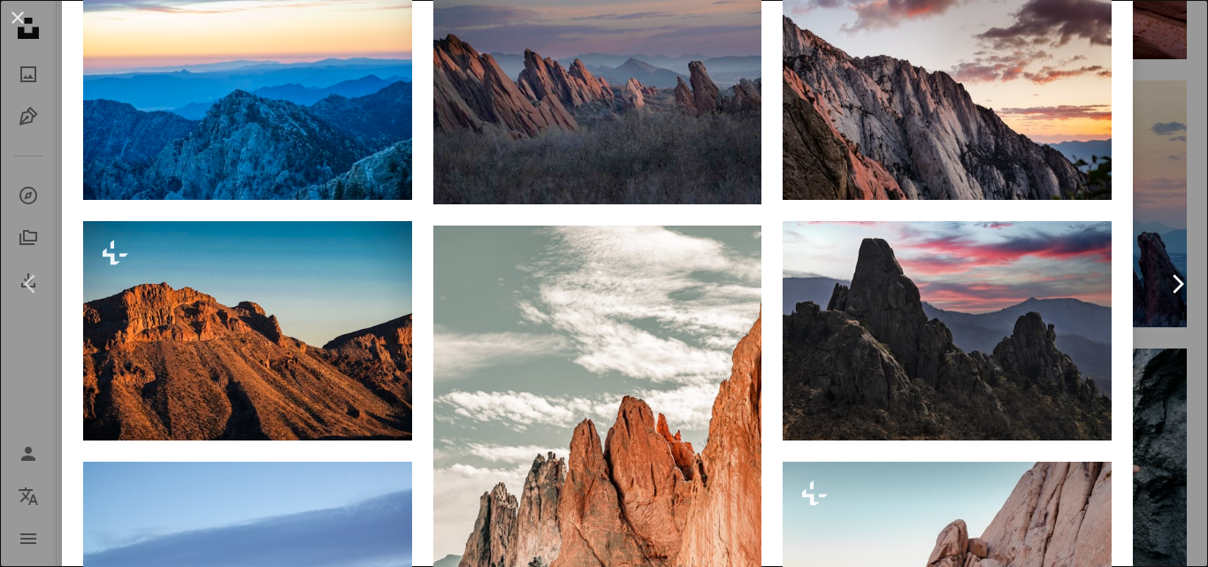
click at [1146, 208] on link "Chevron right" at bounding box center [1177, 284] width 62 height 170
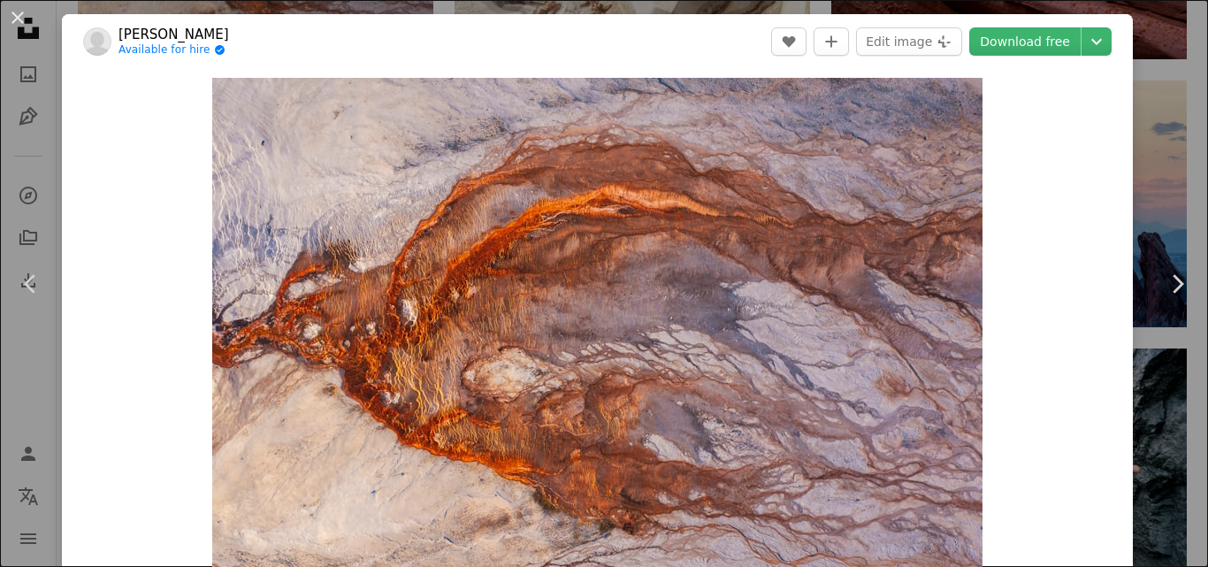
click at [1129, 122] on div "An X shape Chevron left Chevron right [PERSON_NAME] Available for hire A checkm…" at bounding box center [604, 283] width 1208 height 567
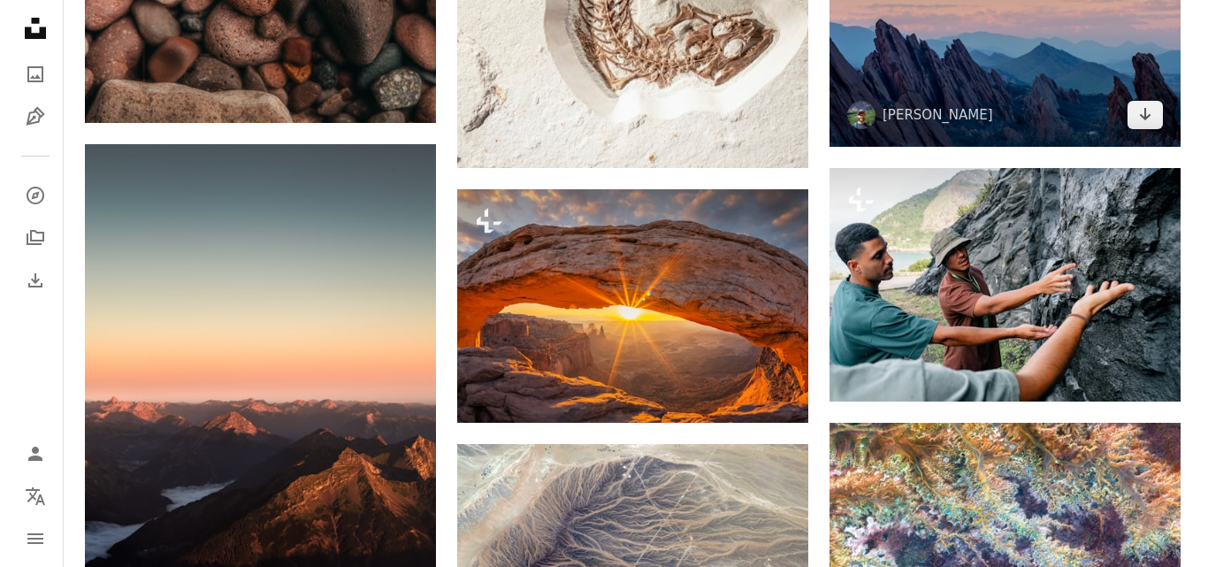
scroll to position [2211, 0]
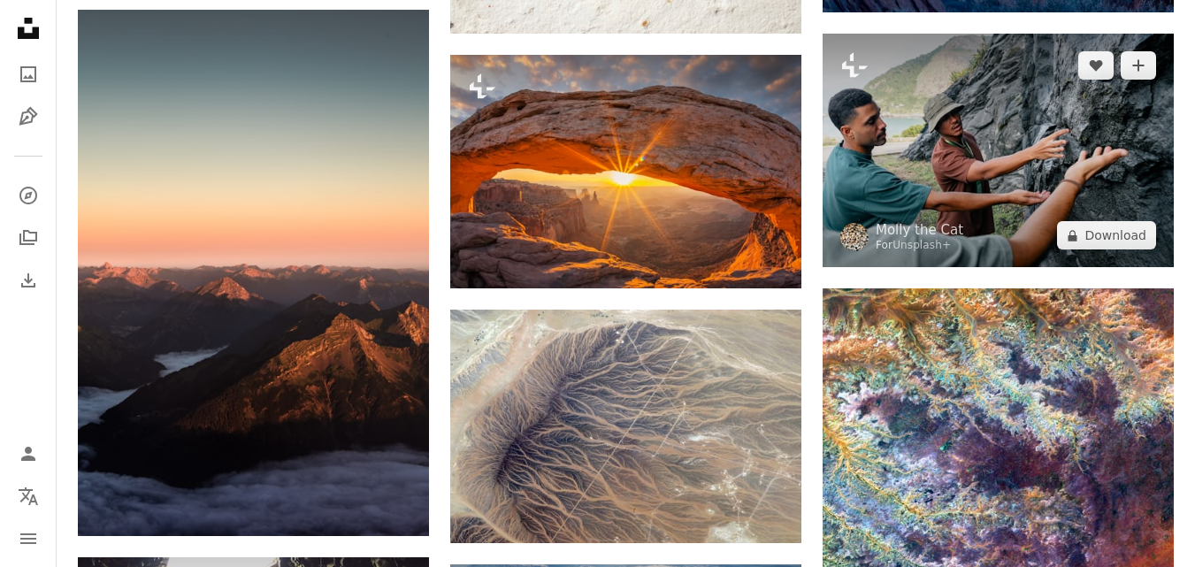
click at [965, 231] on img at bounding box center [998, 150] width 351 height 233
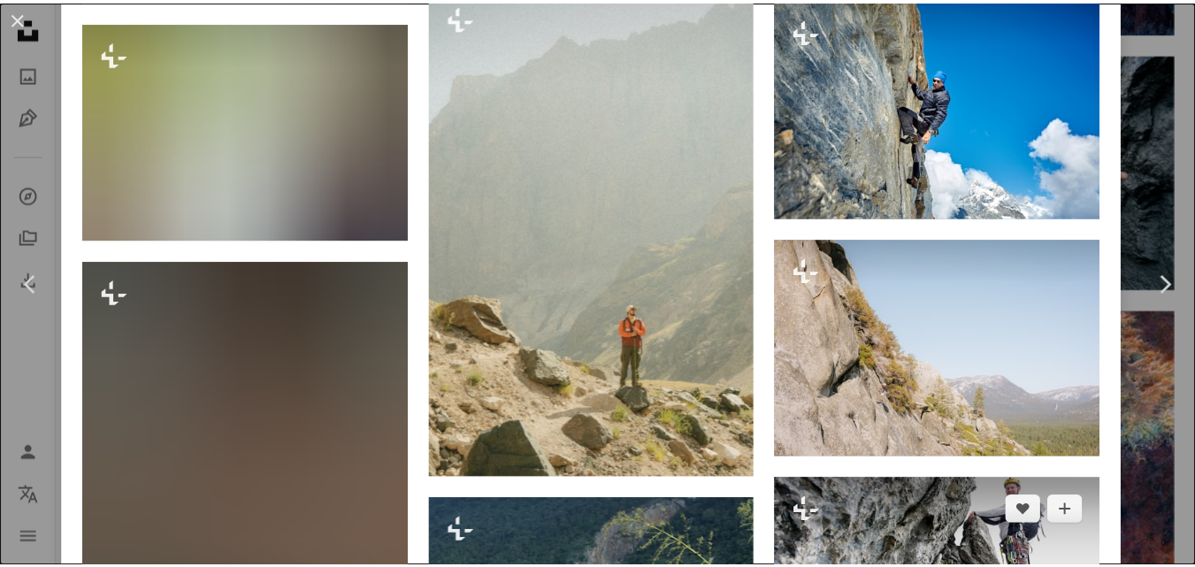
scroll to position [3096, 0]
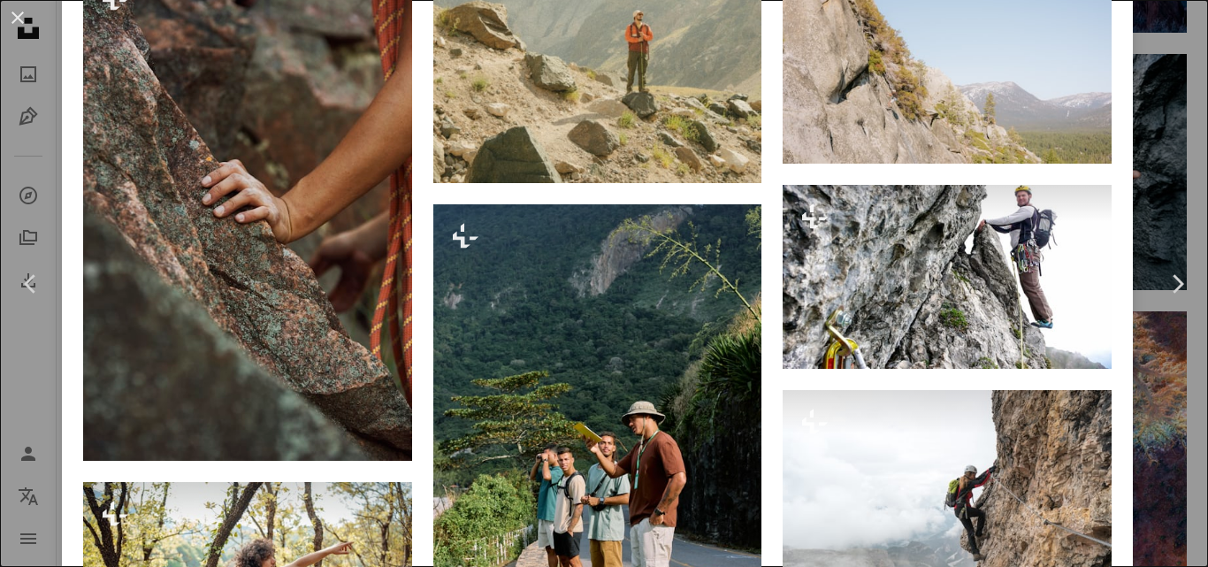
click at [1157, 192] on div "An X shape Chevron left Chevron right [PERSON_NAME] the Cat For Unsplash+ A hea…" at bounding box center [604, 283] width 1208 height 567
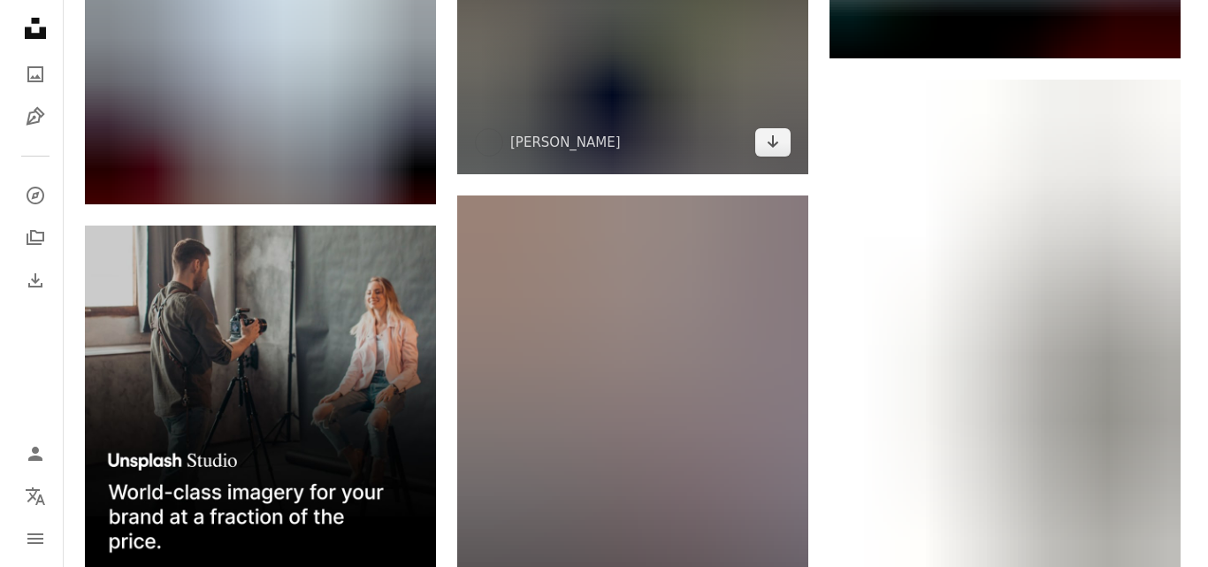
scroll to position [3096, 0]
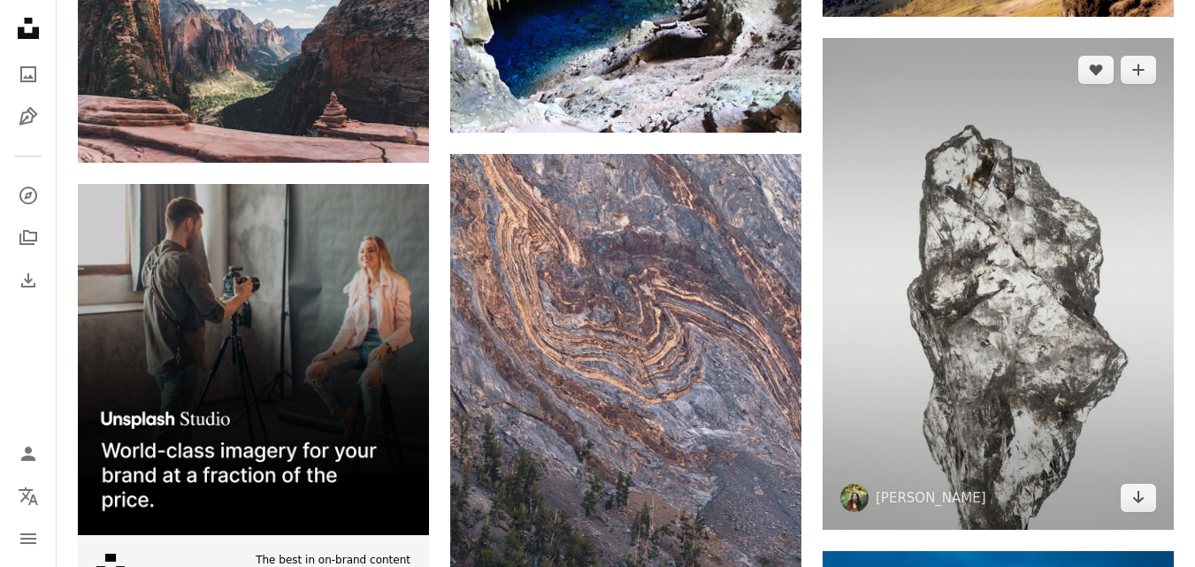
click at [926, 296] on img at bounding box center [998, 284] width 351 height 492
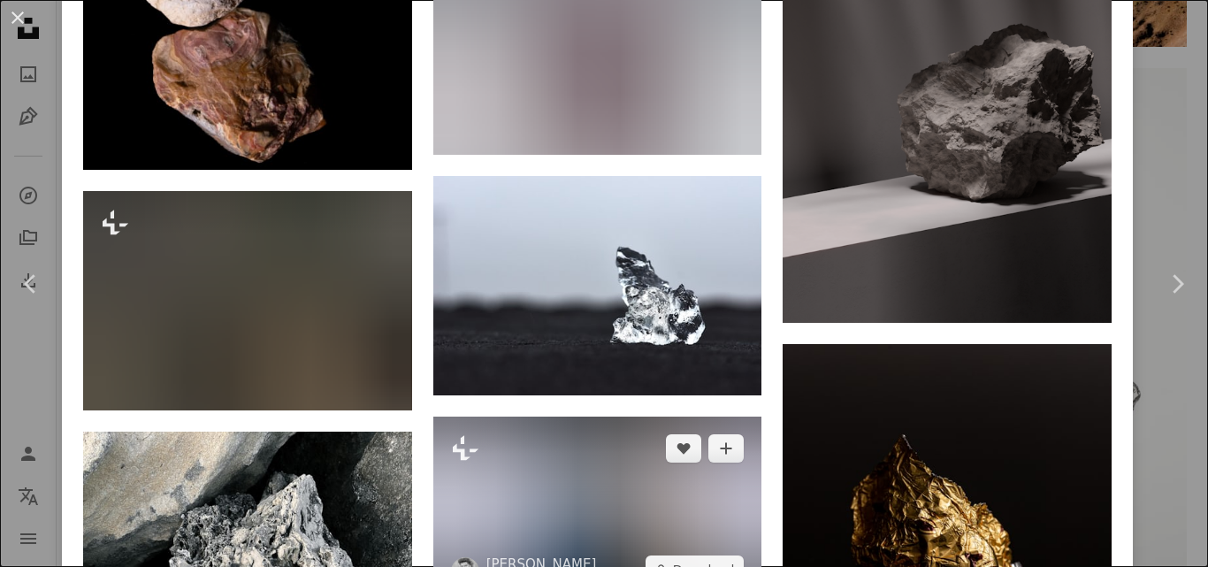
scroll to position [4422, 0]
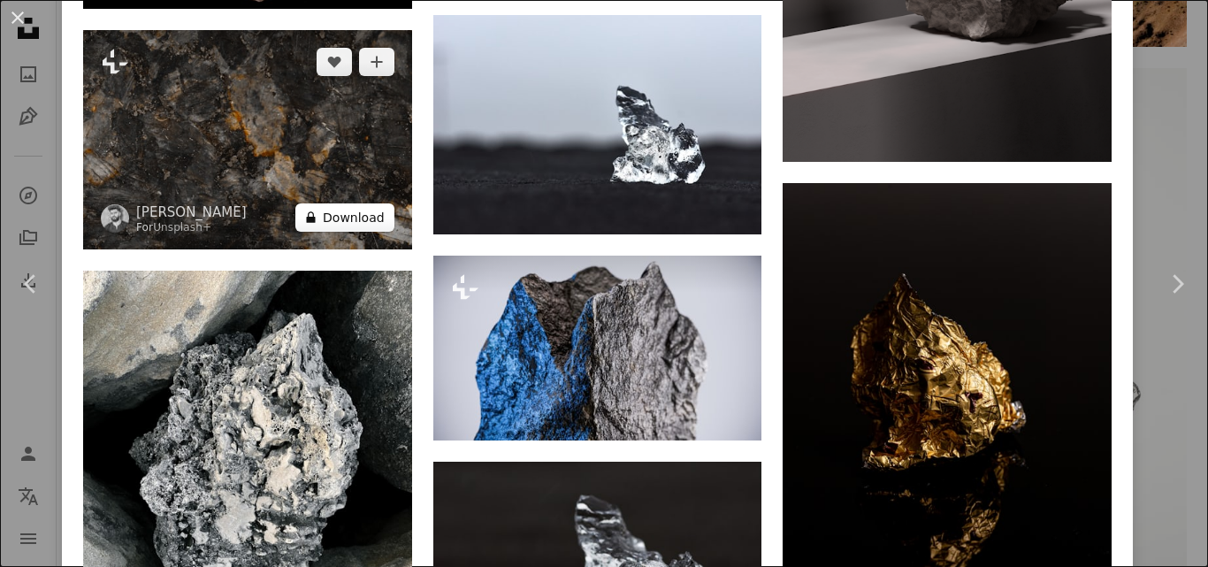
click at [306, 203] on button "A lock Download" at bounding box center [344, 217] width 99 height 28
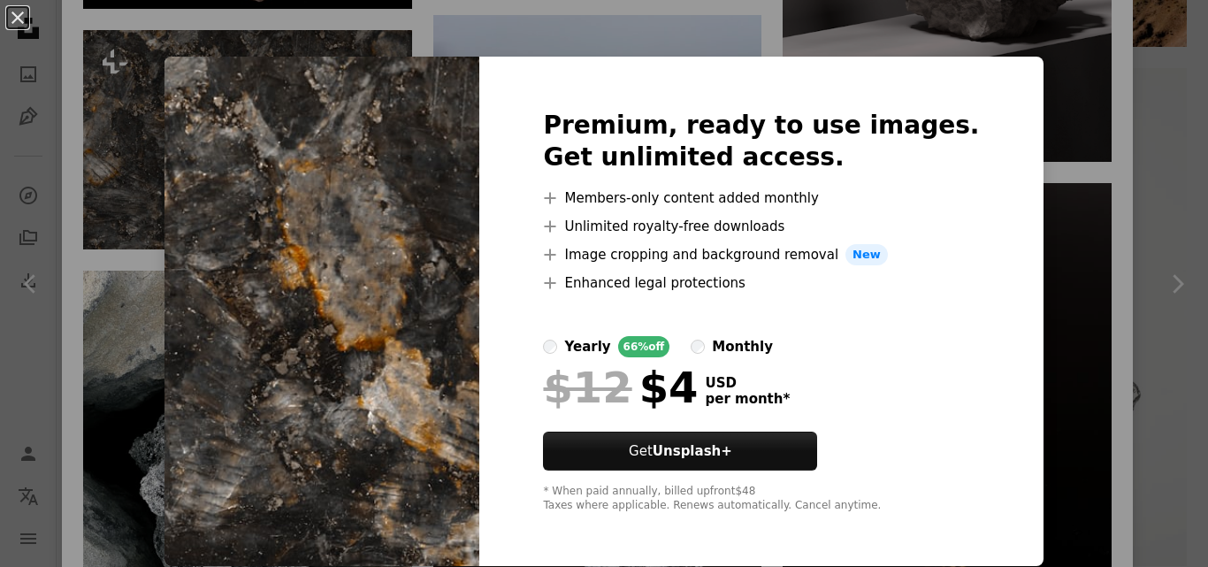
click at [903, 15] on div "An X shape Premium, ready to use images. Get unlimited access. A plus sign Memb…" at bounding box center [604, 283] width 1208 height 567
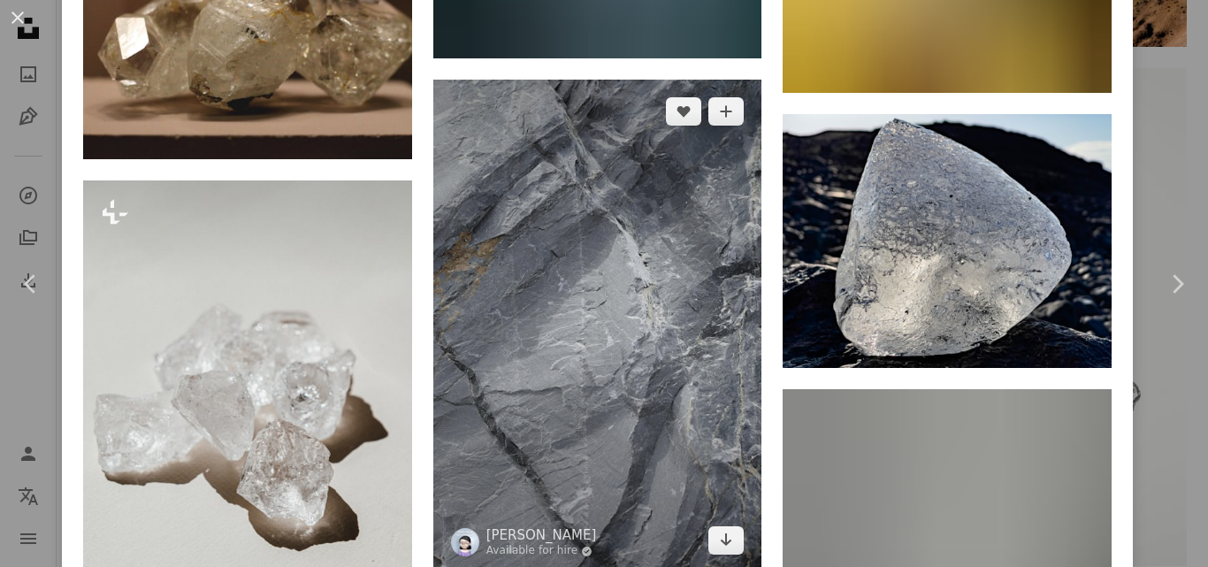
scroll to position [7292, 0]
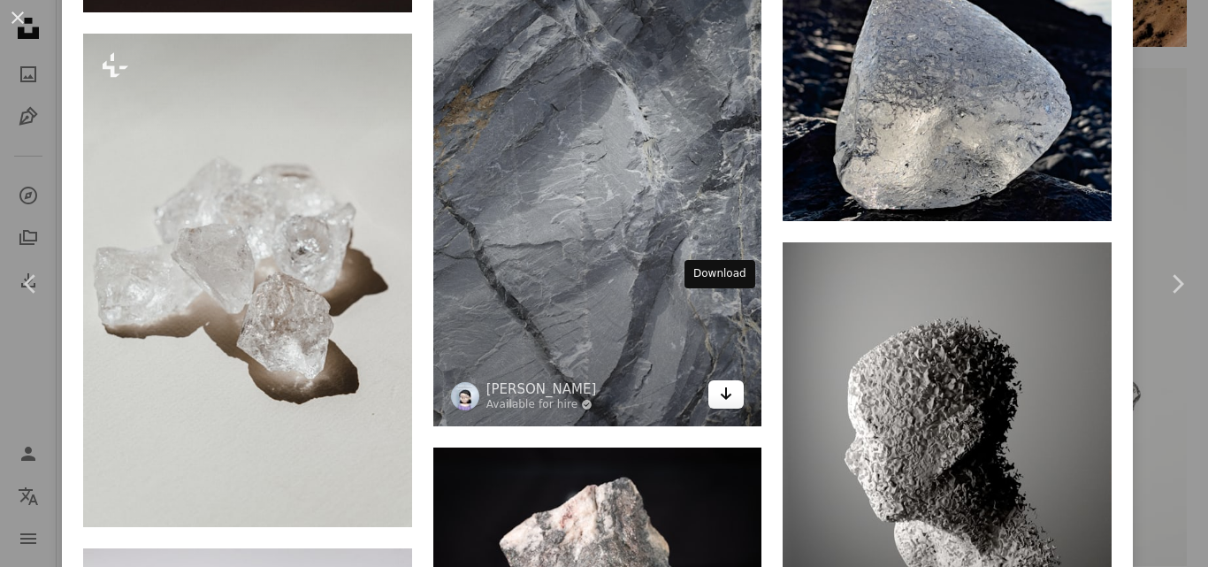
click at [731, 380] on link "Arrow pointing down" at bounding box center [725, 394] width 35 height 28
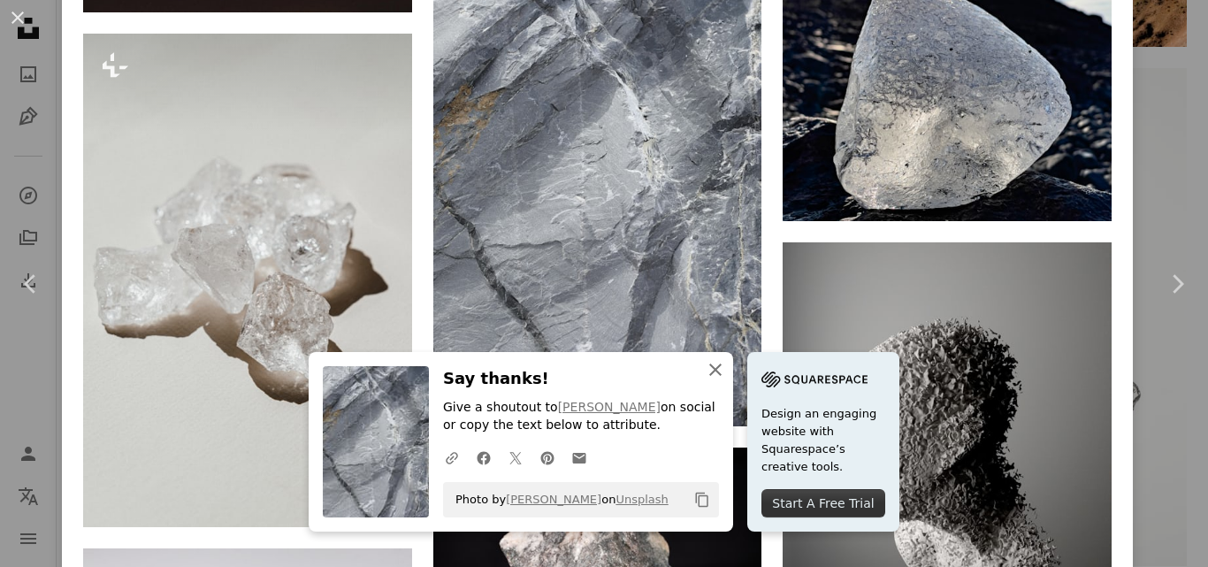
click at [709, 372] on icon "An X shape" at bounding box center [715, 369] width 21 height 21
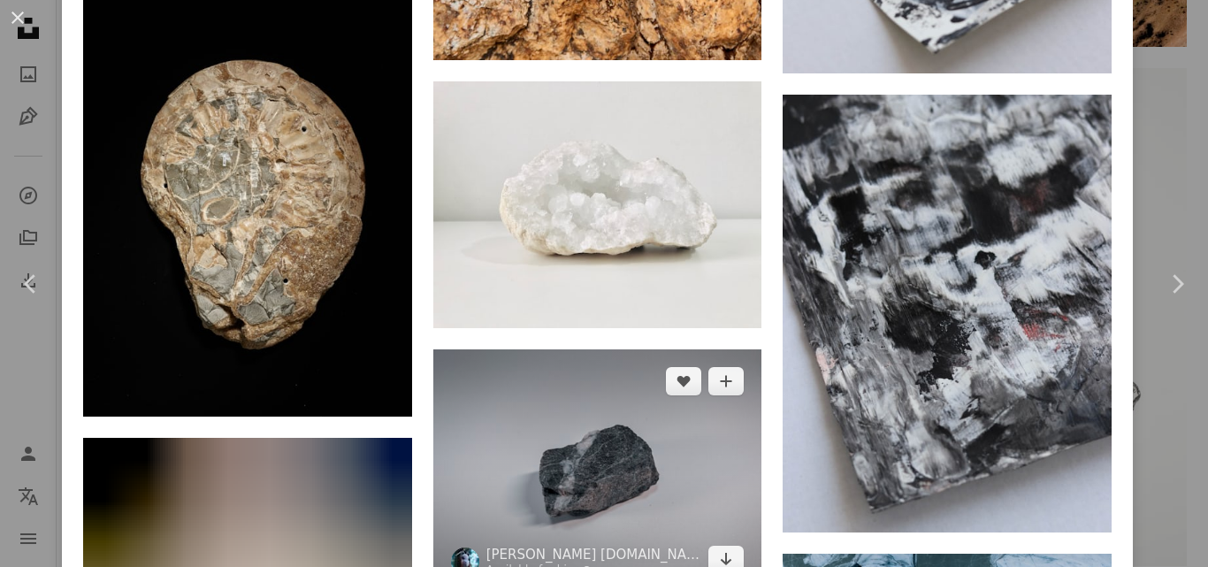
scroll to position [8119, 0]
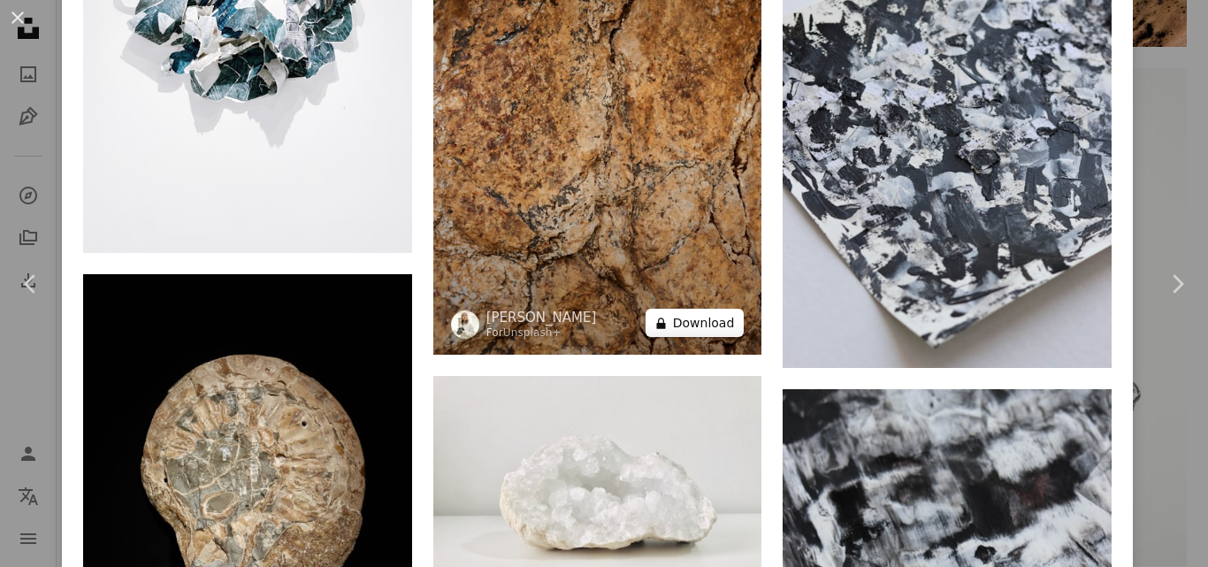
click at [681, 309] on button "A lock Download" at bounding box center [695, 323] width 99 height 28
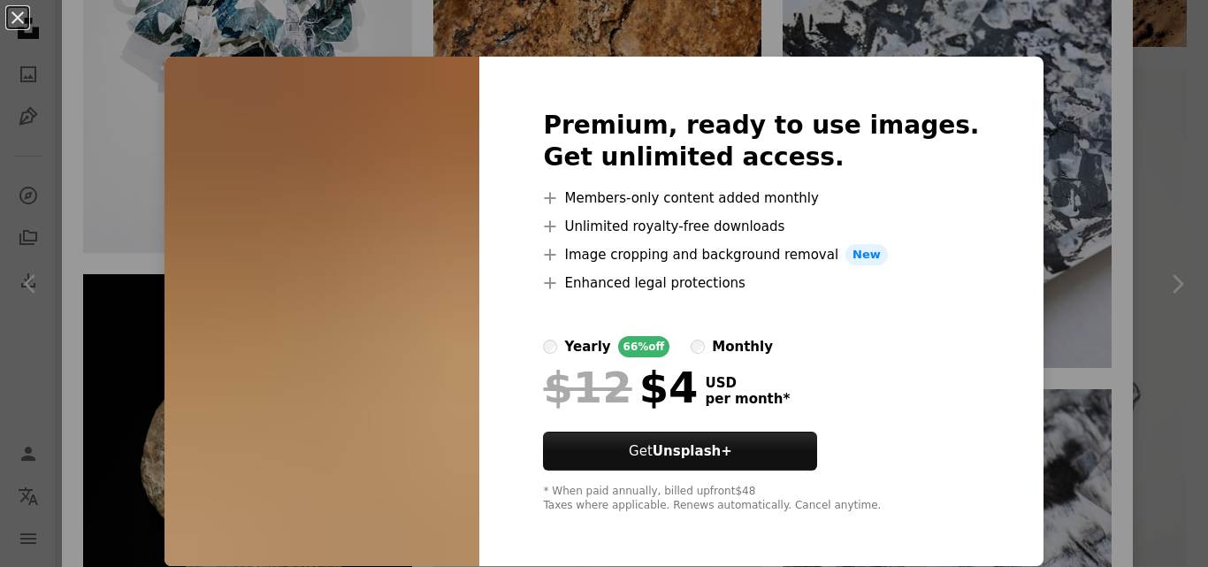
scroll to position [1, 0]
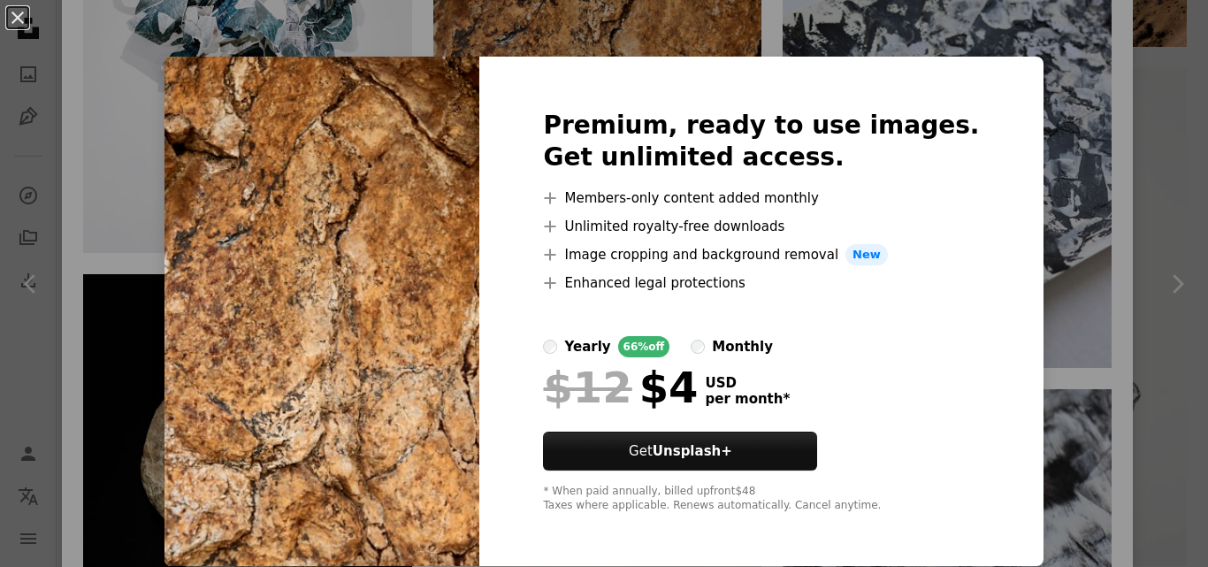
click at [1060, 161] on div "An X shape Premium, ready to use images. Get unlimited access. A plus sign Memb…" at bounding box center [604, 283] width 1208 height 567
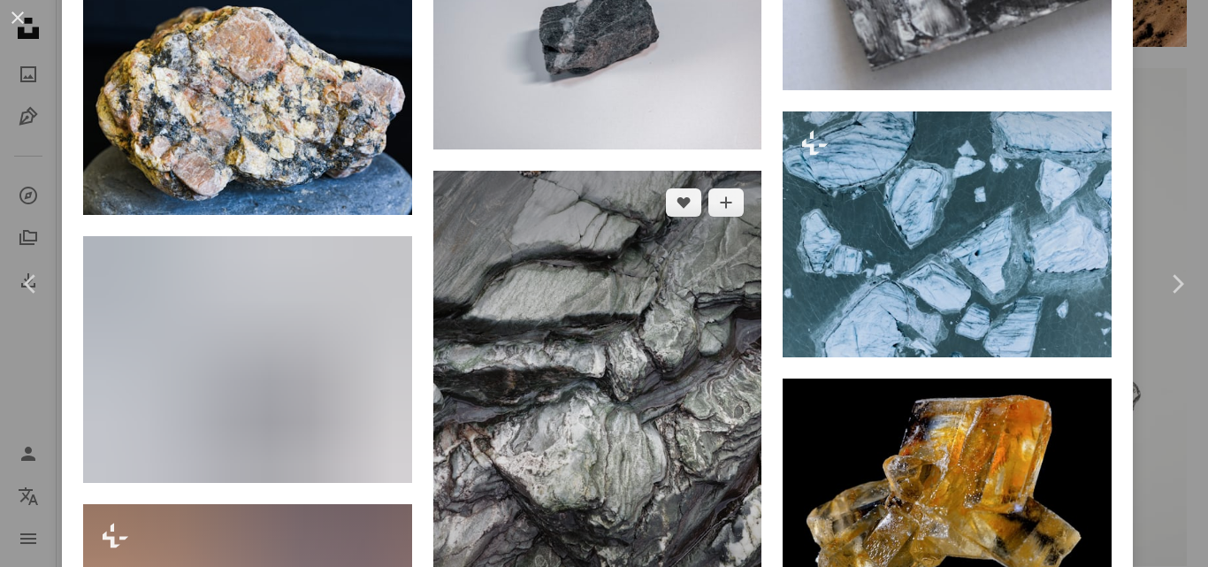
scroll to position [9003, 0]
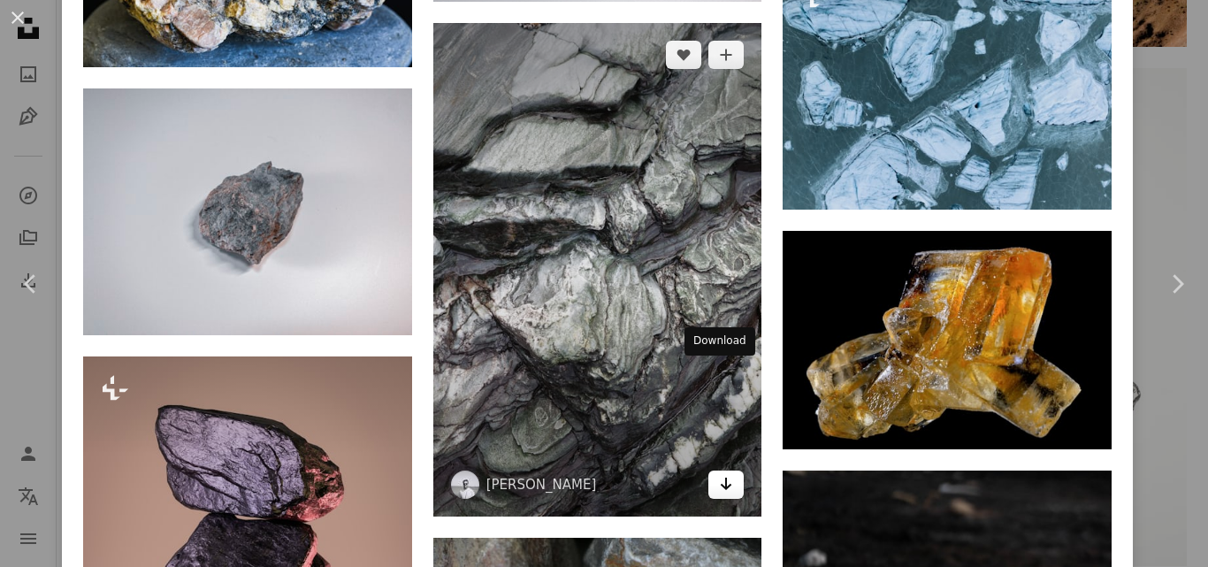
click at [719, 473] on icon "Arrow pointing down" at bounding box center [726, 483] width 14 height 21
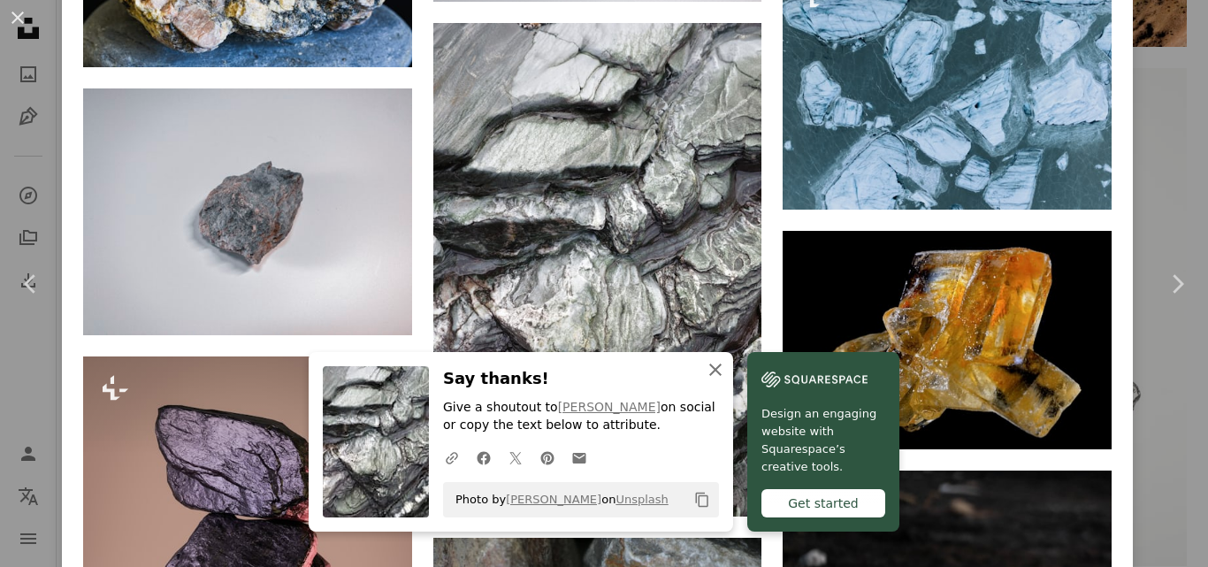
click at [718, 367] on icon "An X shape" at bounding box center [715, 369] width 21 height 21
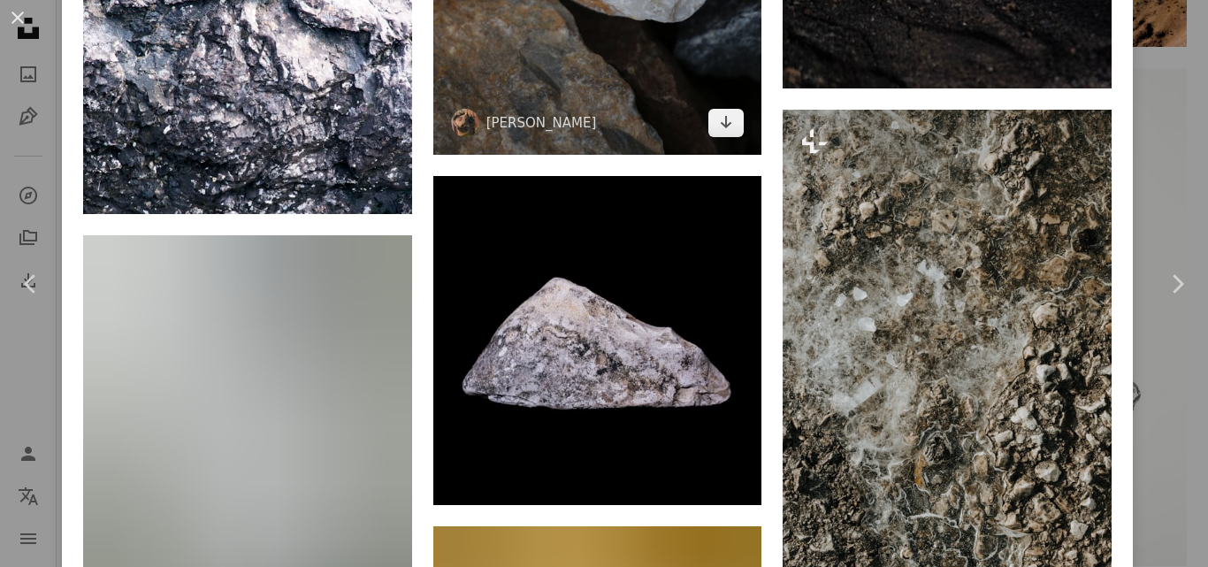
scroll to position [10034, 0]
